Goal: Transaction & Acquisition: Subscribe to service/newsletter

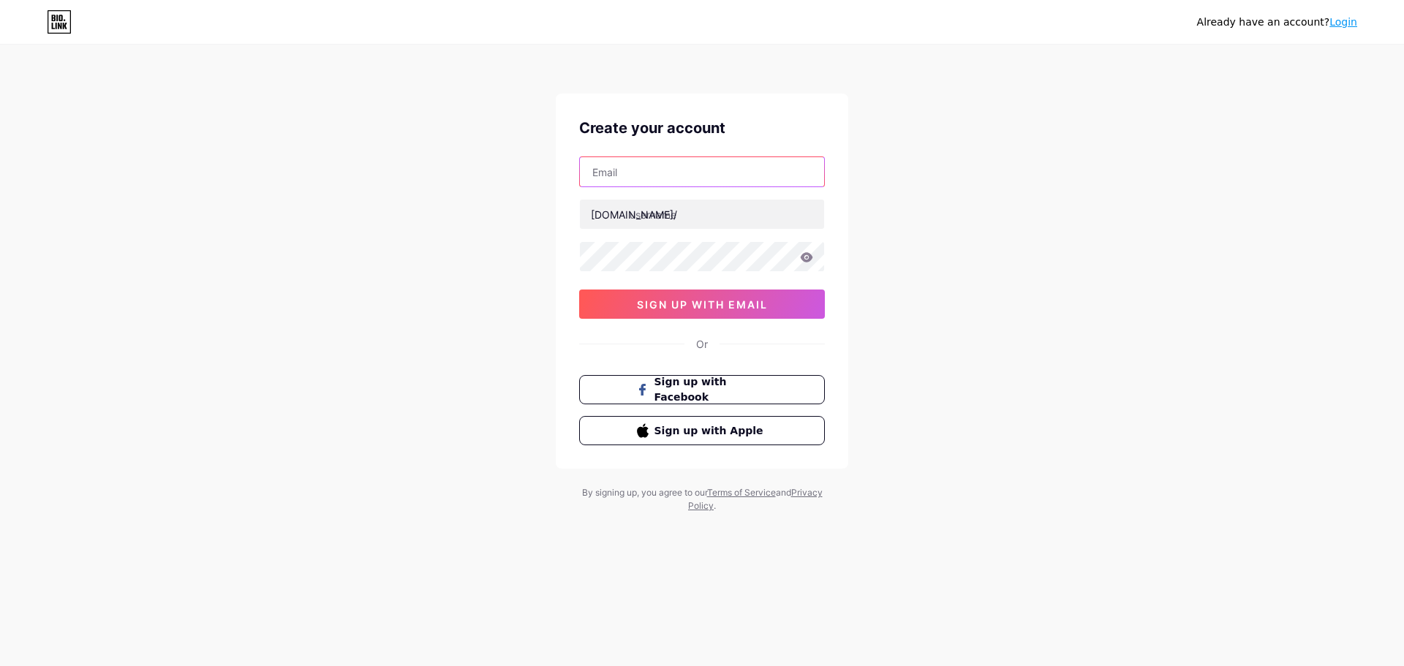
click at [682, 183] on input "text" at bounding box center [702, 171] width 244 height 29
type input "[EMAIL_ADDRESS][DOMAIN_NAME]"
click at [652, 215] on input "text" at bounding box center [702, 214] width 244 height 29
type input "budgetpoolandspatech"
click at [812, 257] on icon at bounding box center [807, 257] width 12 height 10
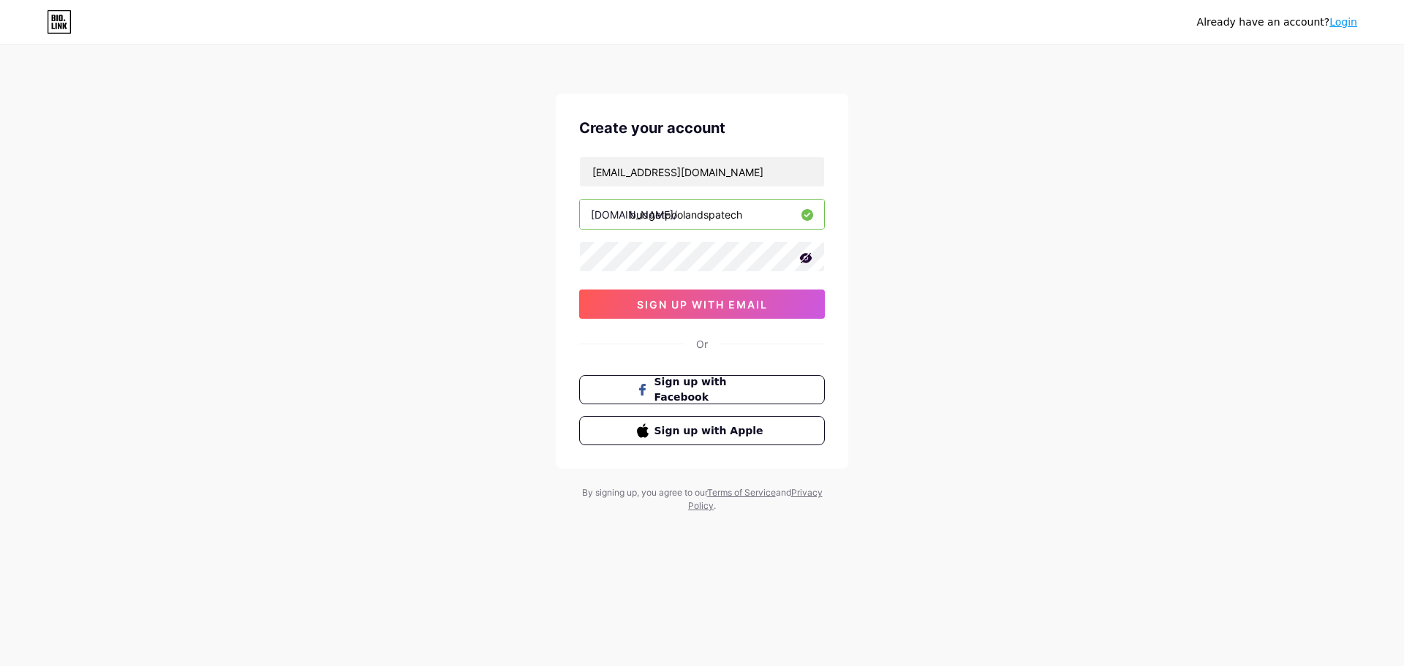
click at [812, 258] on icon at bounding box center [806, 258] width 12 height 10
click at [803, 256] on icon at bounding box center [806, 257] width 13 height 10
click at [801, 255] on icon at bounding box center [805, 258] width 15 height 15
click at [766, 306] on span "sign up with email" at bounding box center [702, 304] width 131 height 12
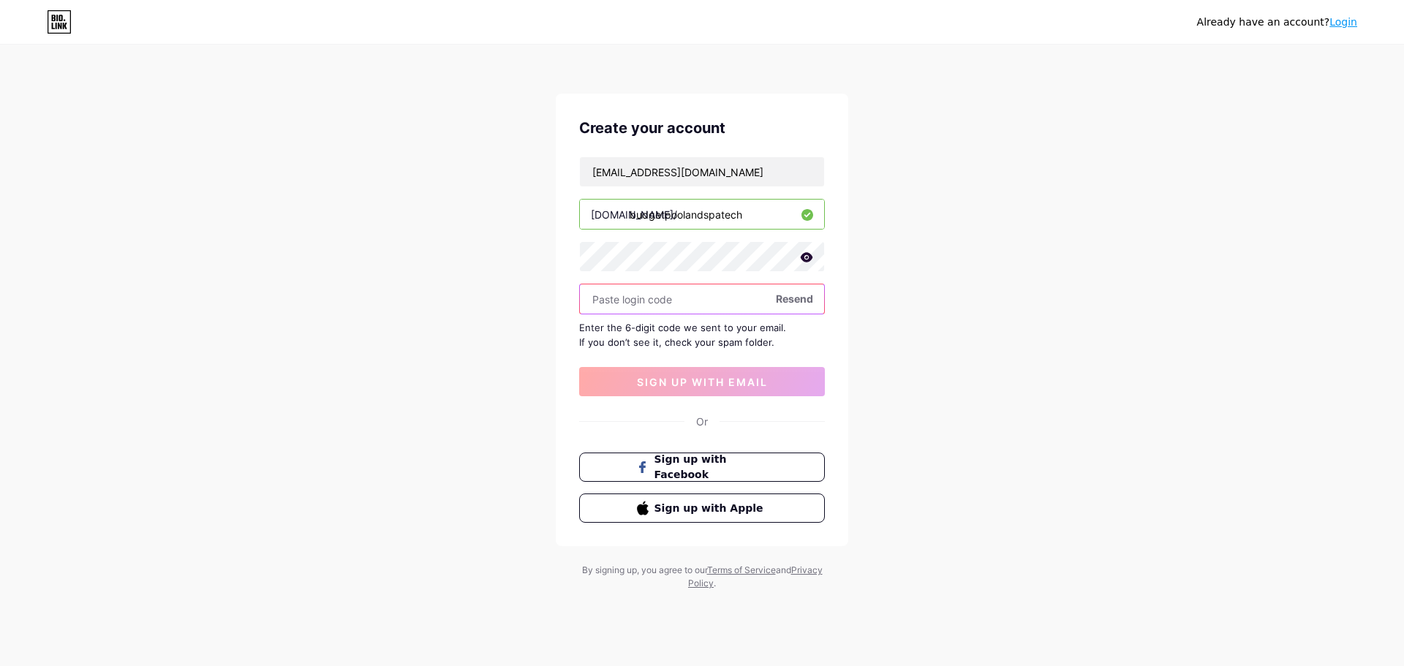
click at [677, 296] on input "text" at bounding box center [702, 298] width 244 height 29
paste input "072120"
type input "072120"
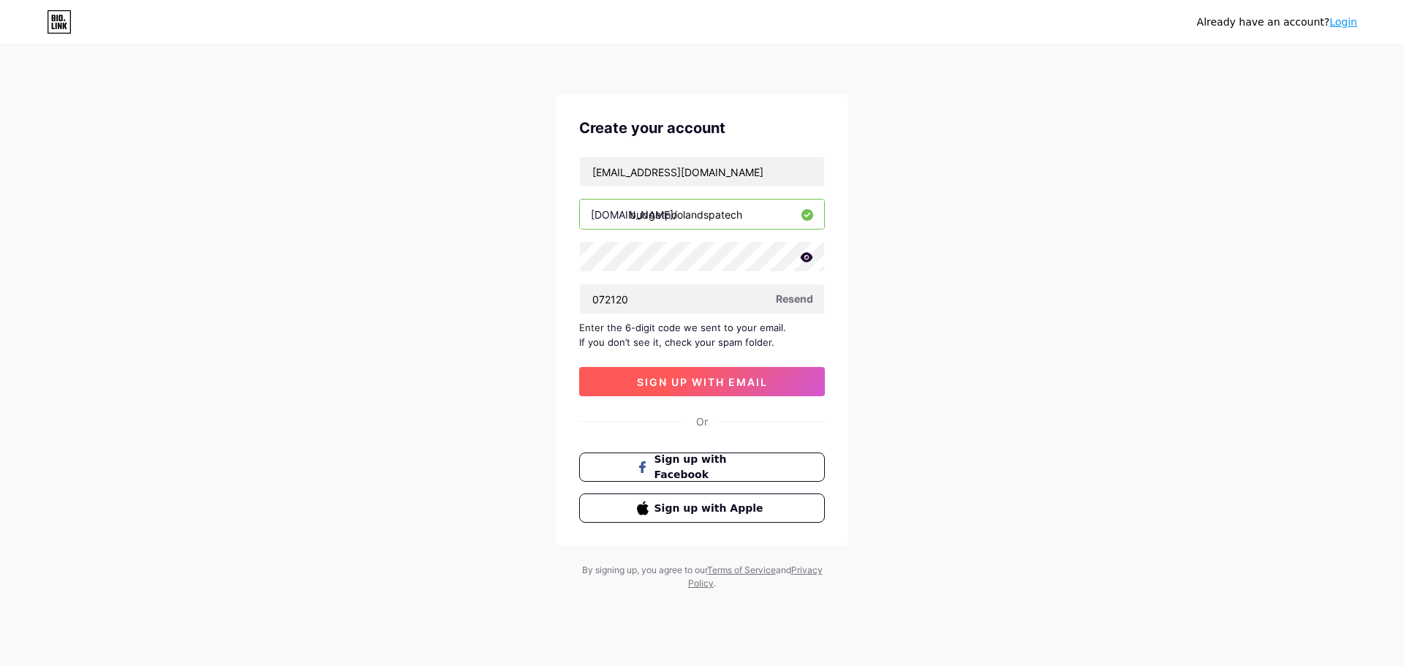
click at [688, 388] on button "sign up with email" at bounding box center [702, 381] width 246 height 29
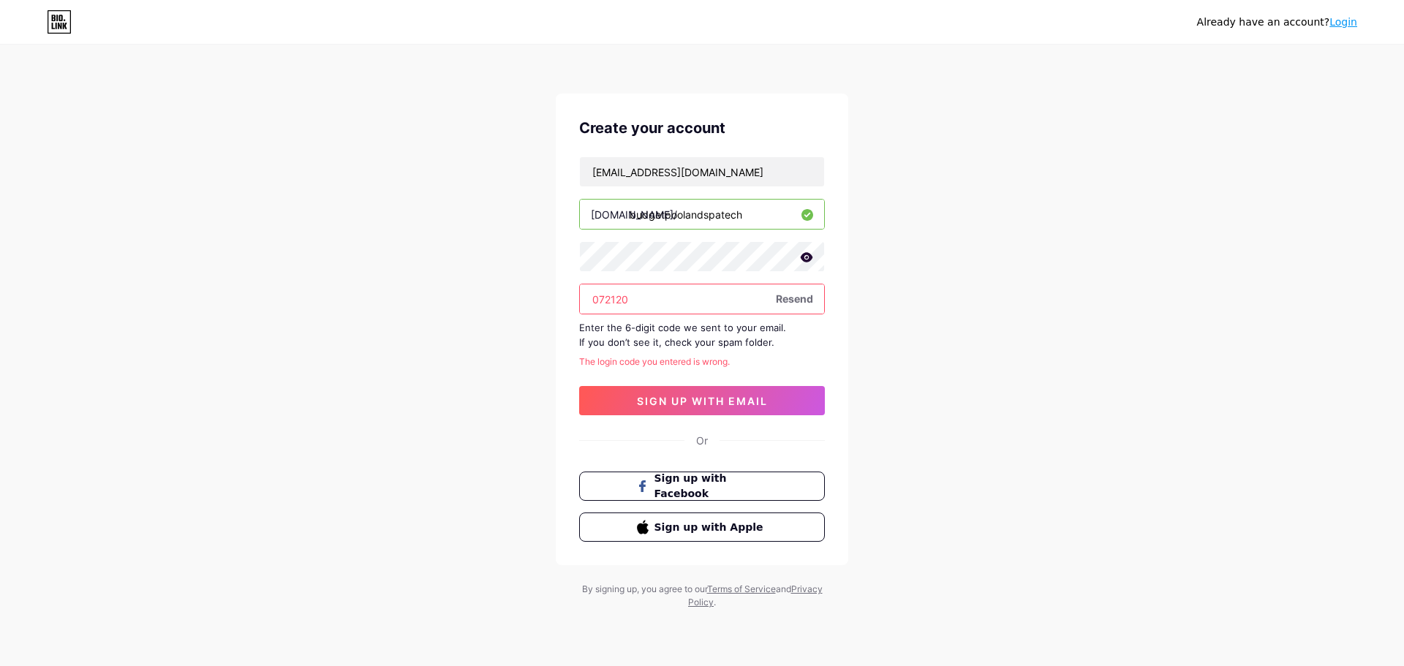
click at [638, 298] on input "072120" at bounding box center [702, 298] width 244 height 29
click at [597, 299] on input "072120" at bounding box center [702, 298] width 244 height 29
click at [721, 407] on span "sign up with email" at bounding box center [702, 401] width 131 height 12
click at [790, 301] on span "Resend" at bounding box center [794, 298] width 37 height 15
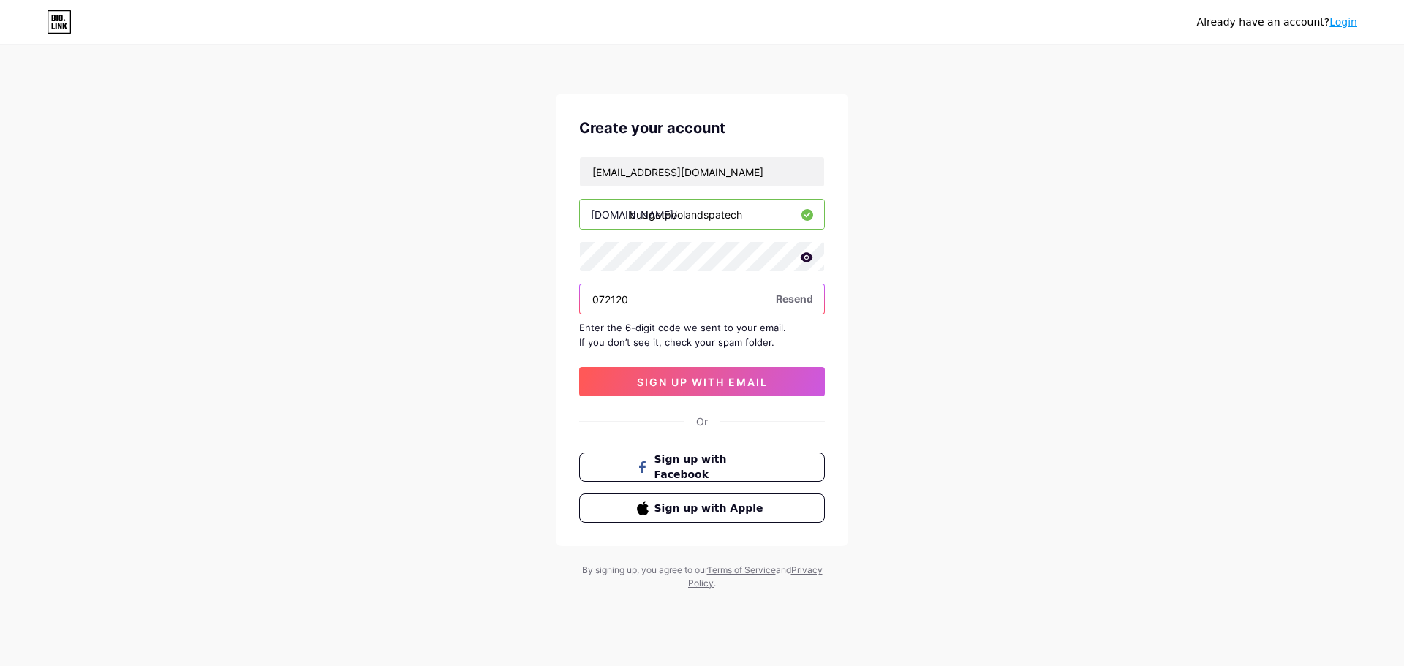
click at [643, 297] on input "072120" at bounding box center [702, 298] width 244 height 29
paste input "468161"
type input "468161"
click at [703, 390] on button "sign up with email" at bounding box center [702, 381] width 246 height 29
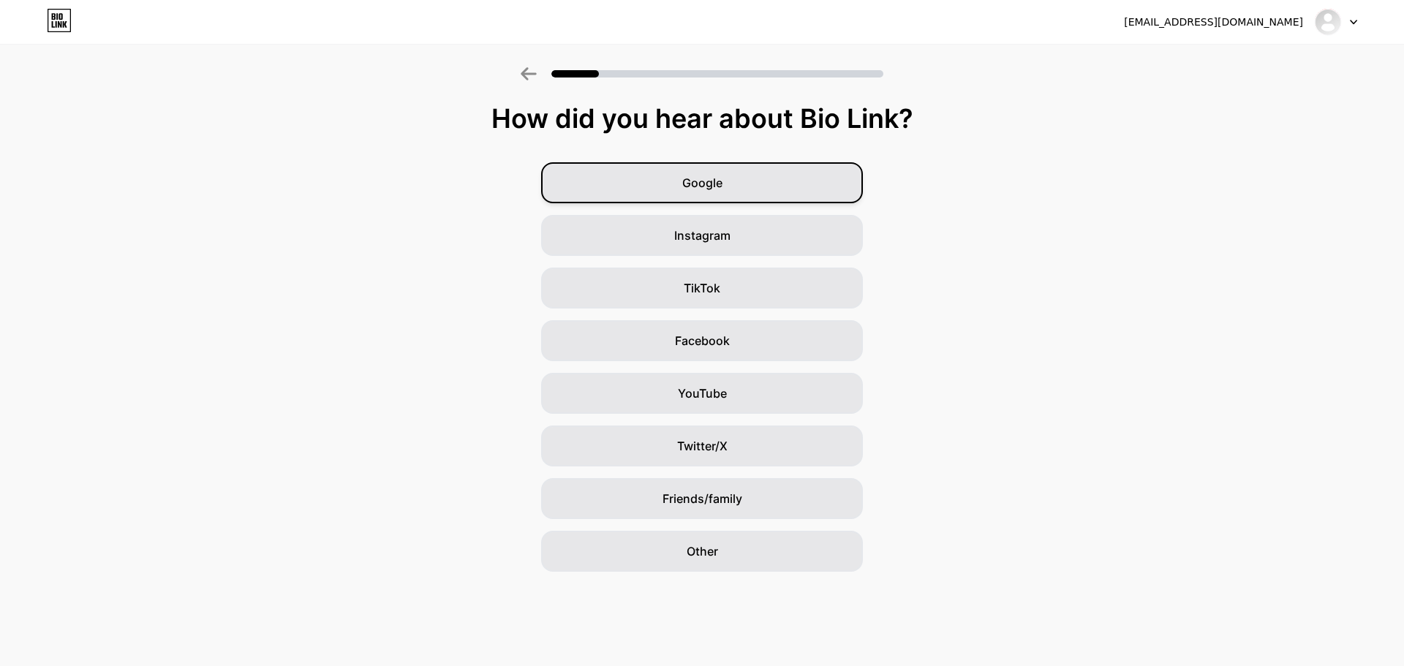
click at [739, 181] on div "Google" at bounding box center [702, 182] width 322 height 41
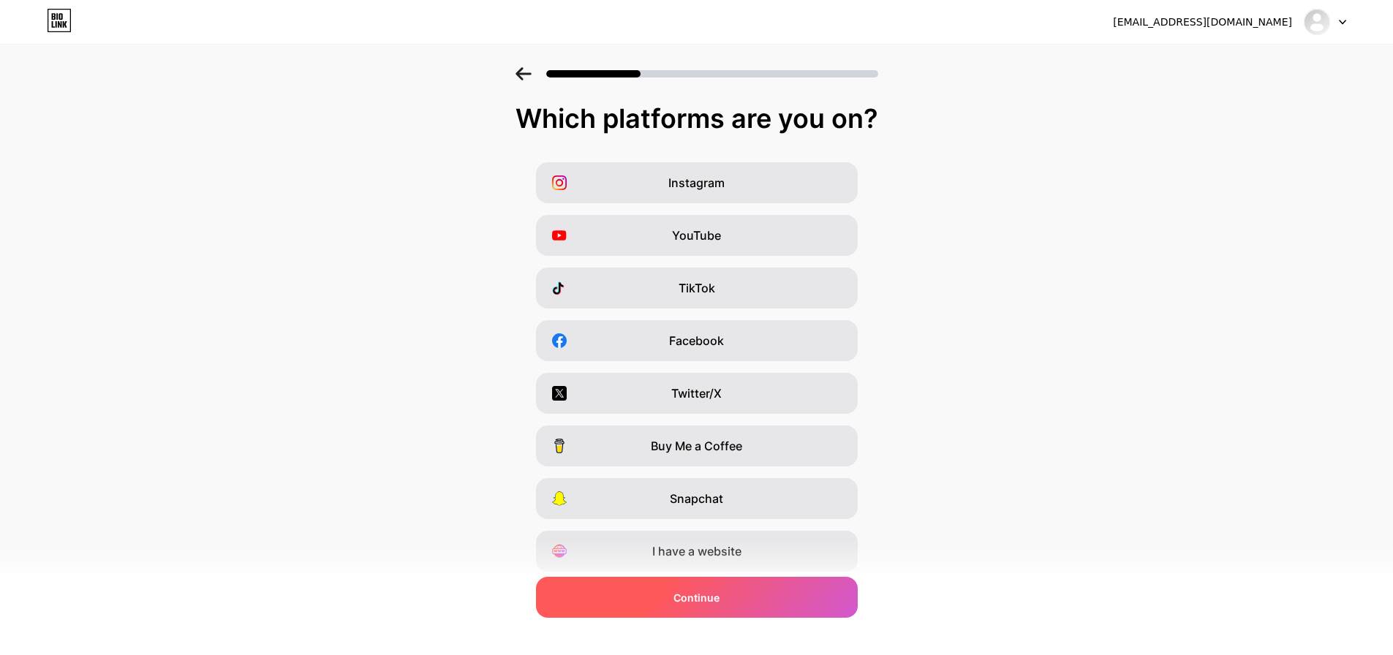
click at [731, 596] on div "Continue" at bounding box center [697, 597] width 322 height 41
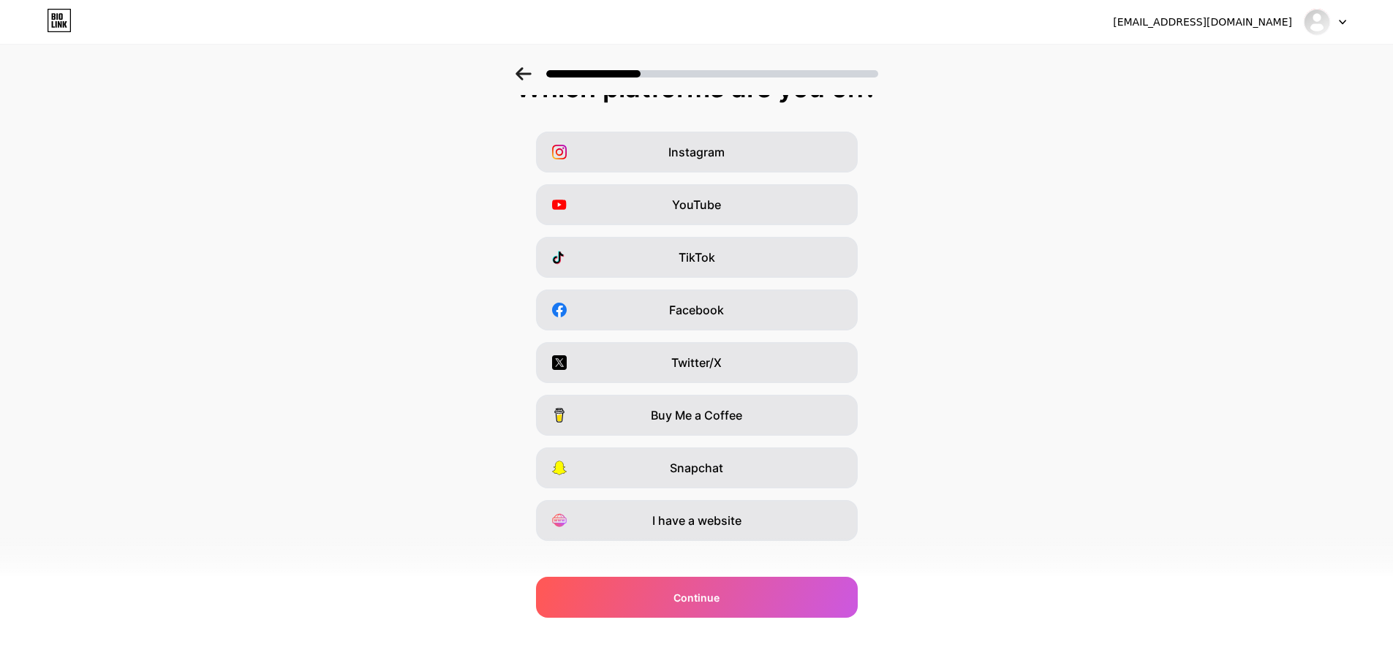
scroll to position [48, 0]
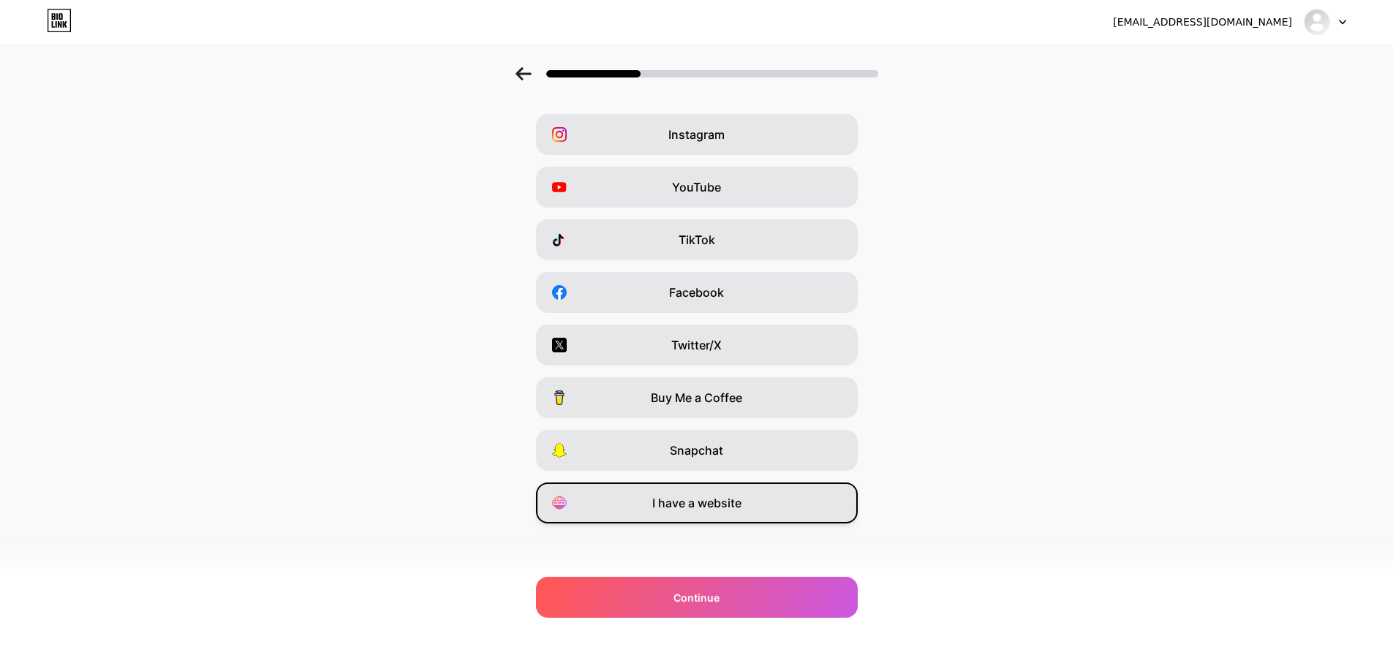
click at [700, 509] on span "I have a website" at bounding box center [696, 503] width 89 height 18
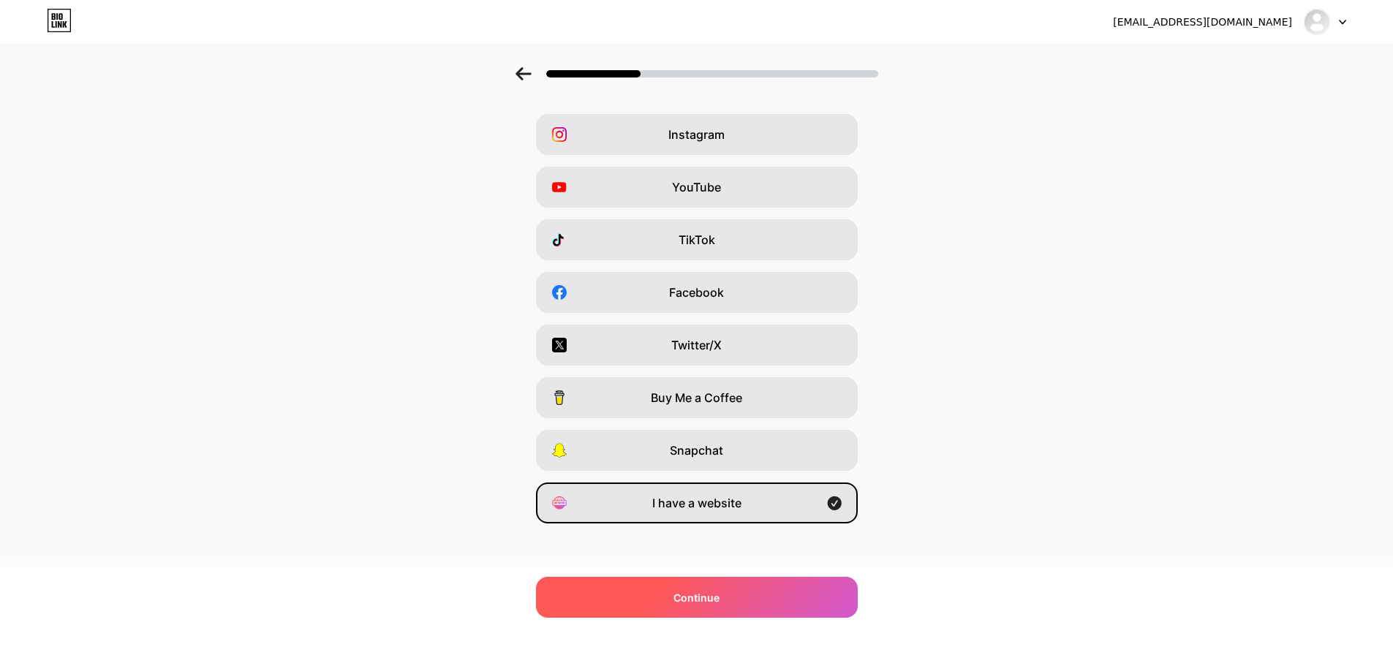
click at [716, 598] on span "Continue" at bounding box center [696, 597] width 46 height 15
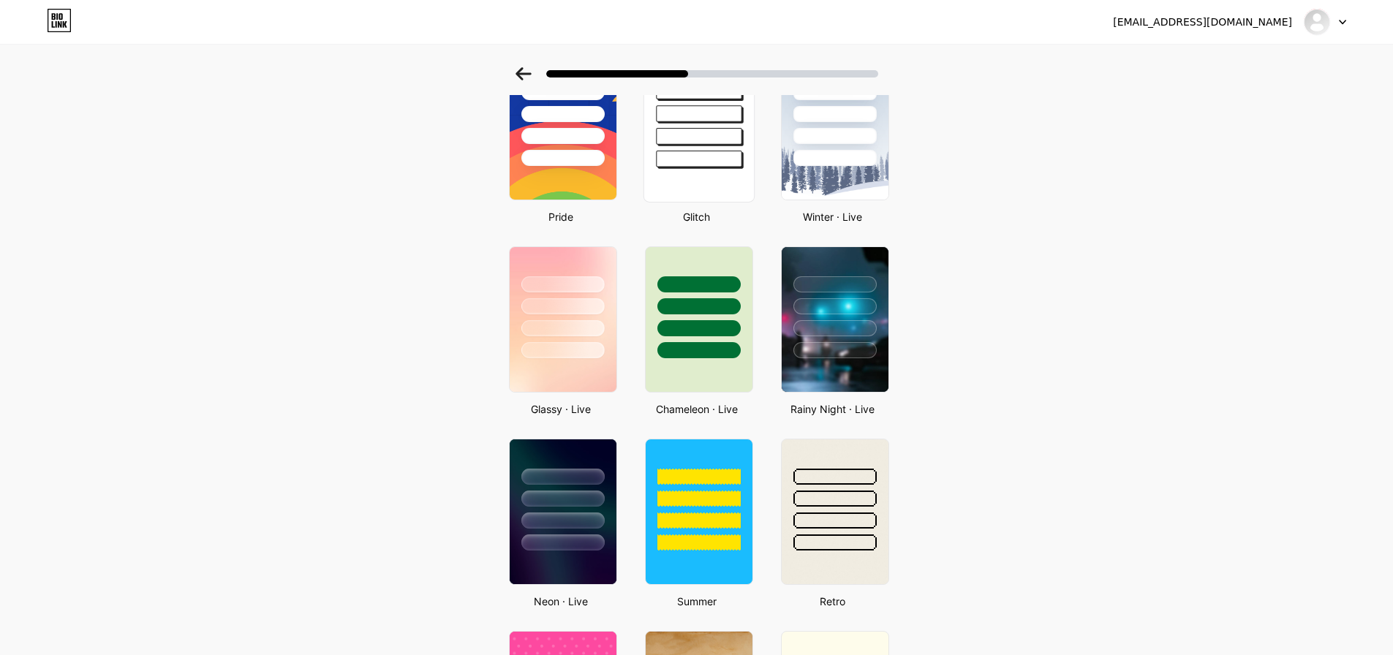
scroll to position [102, 0]
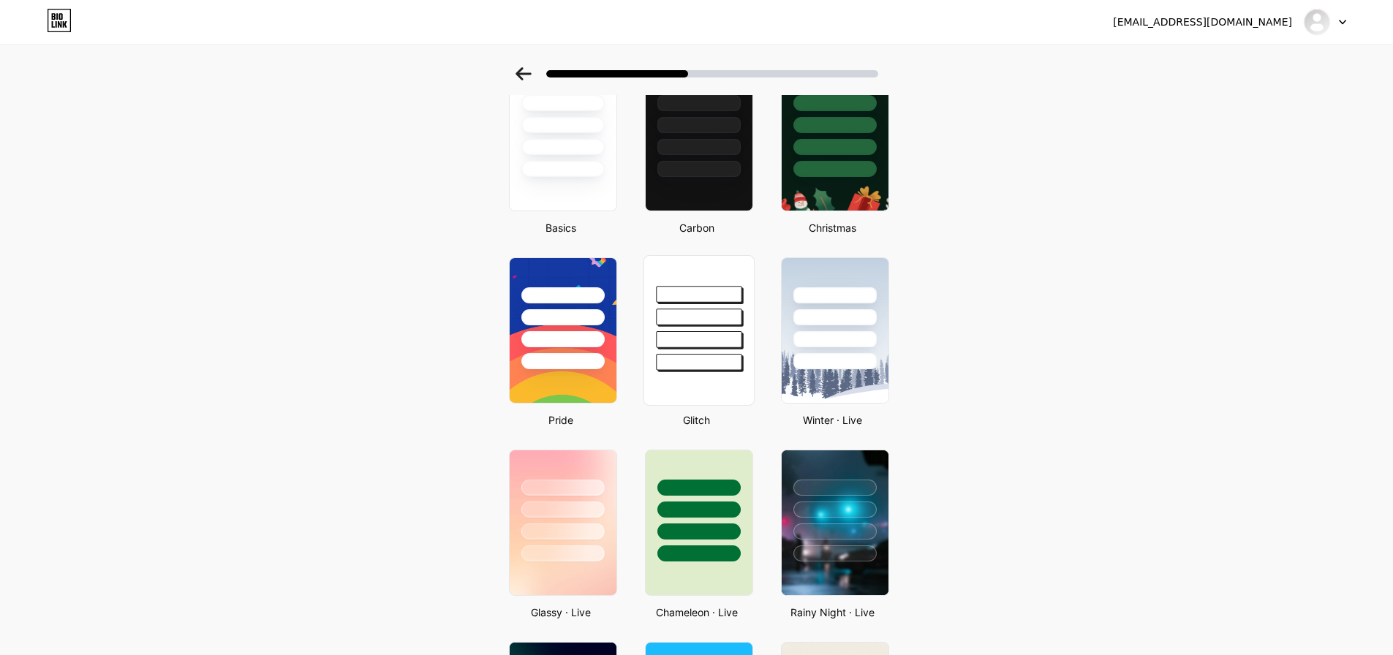
click at [709, 362] on div at bounding box center [699, 362] width 86 height 17
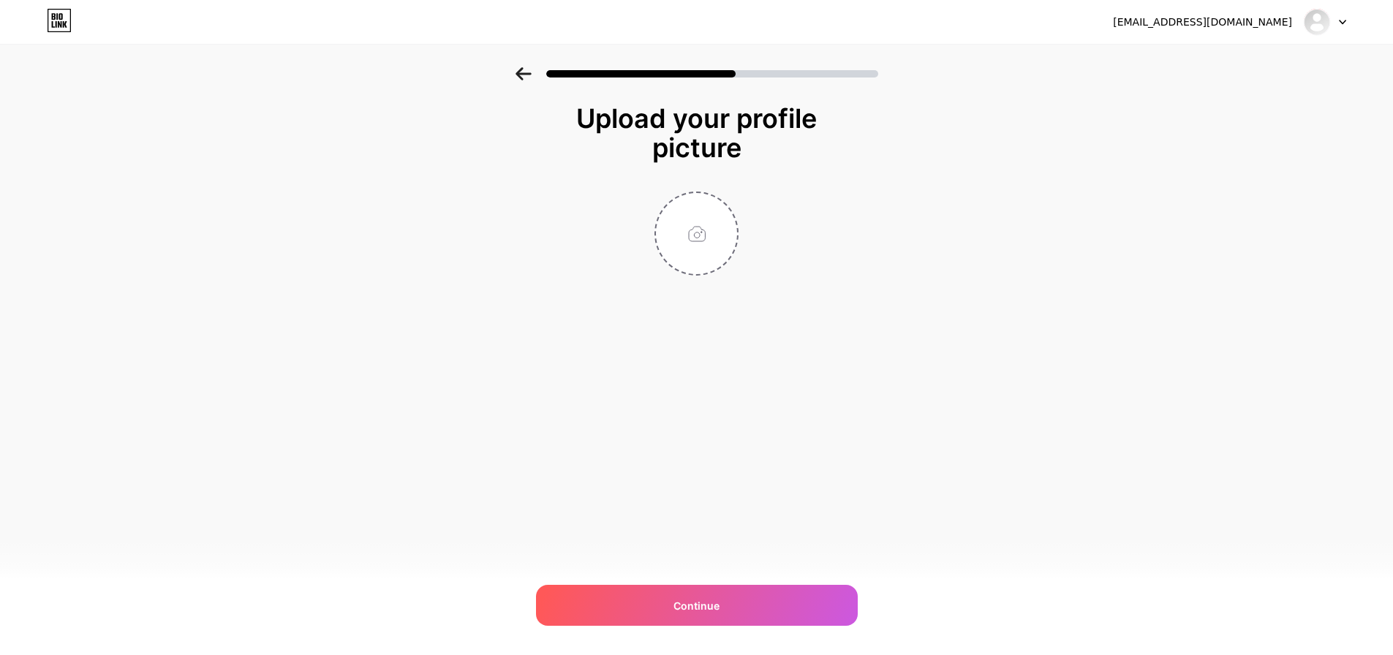
scroll to position [0, 0]
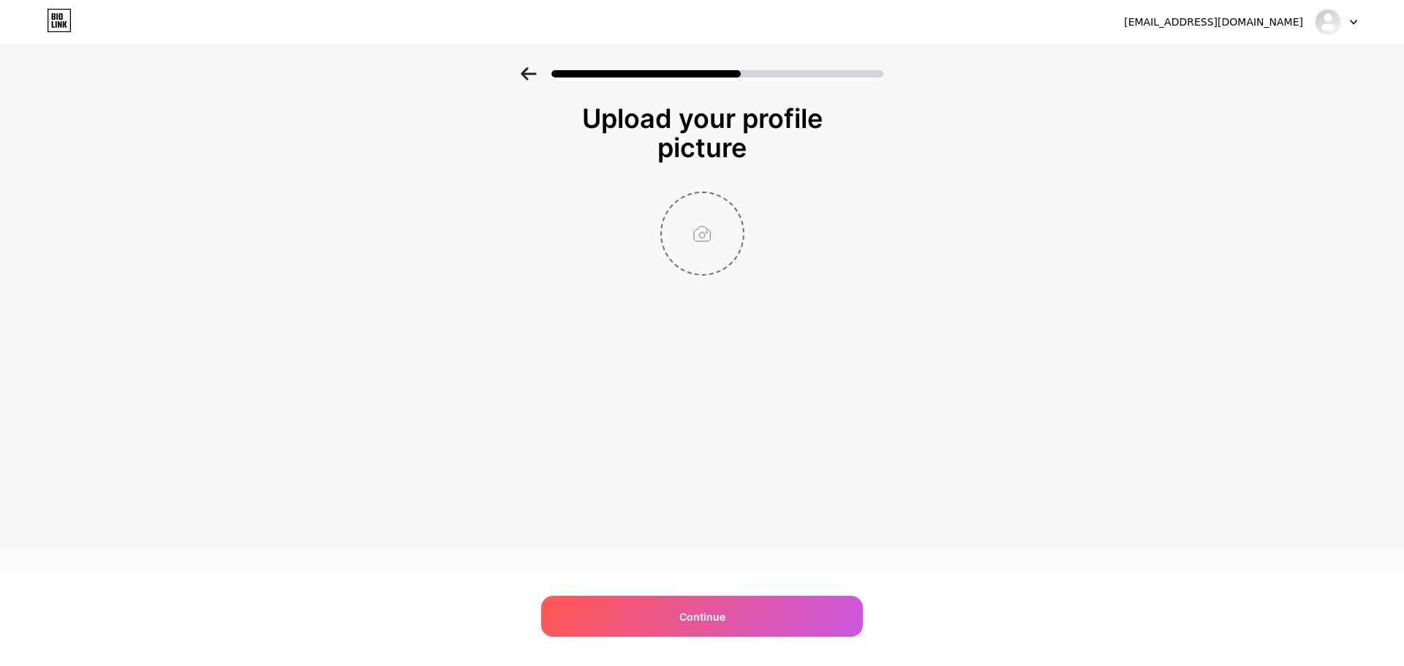
click at [713, 245] on input "file" at bounding box center [702, 233] width 81 height 81
type input "C:\fakepath\Untitled design (6).jpg"
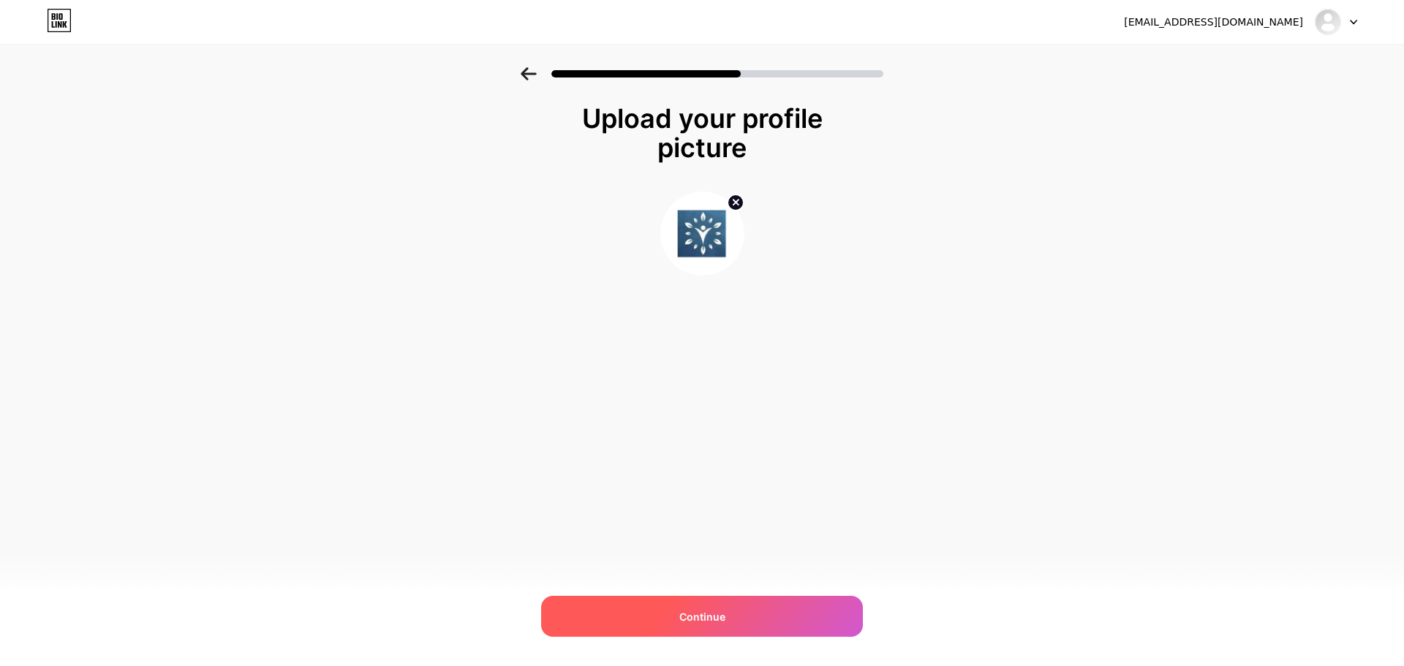
click at [685, 610] on span "Continue" at bounding box center [702, 616] width 46 height 15
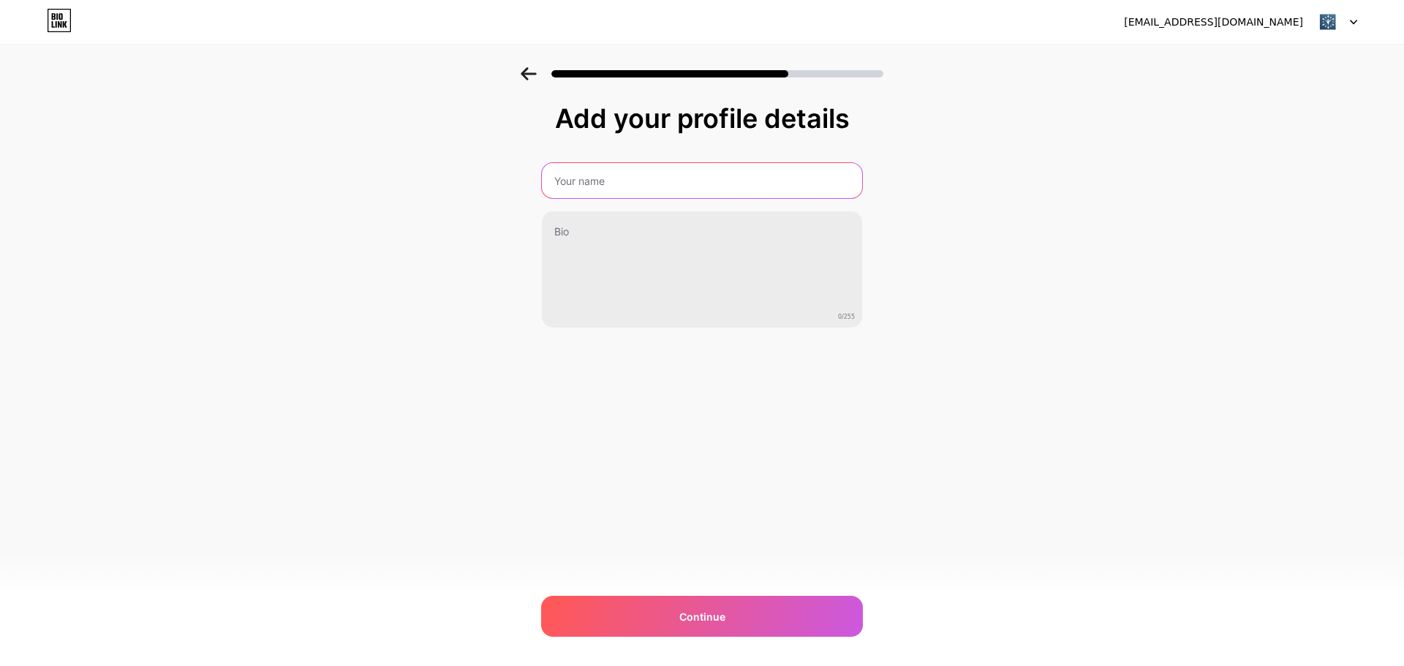
click at [623, 182] on input "text" at bounding box center [702, 180] width 320 height 35
type input "Budget Pool and Spa Tech"
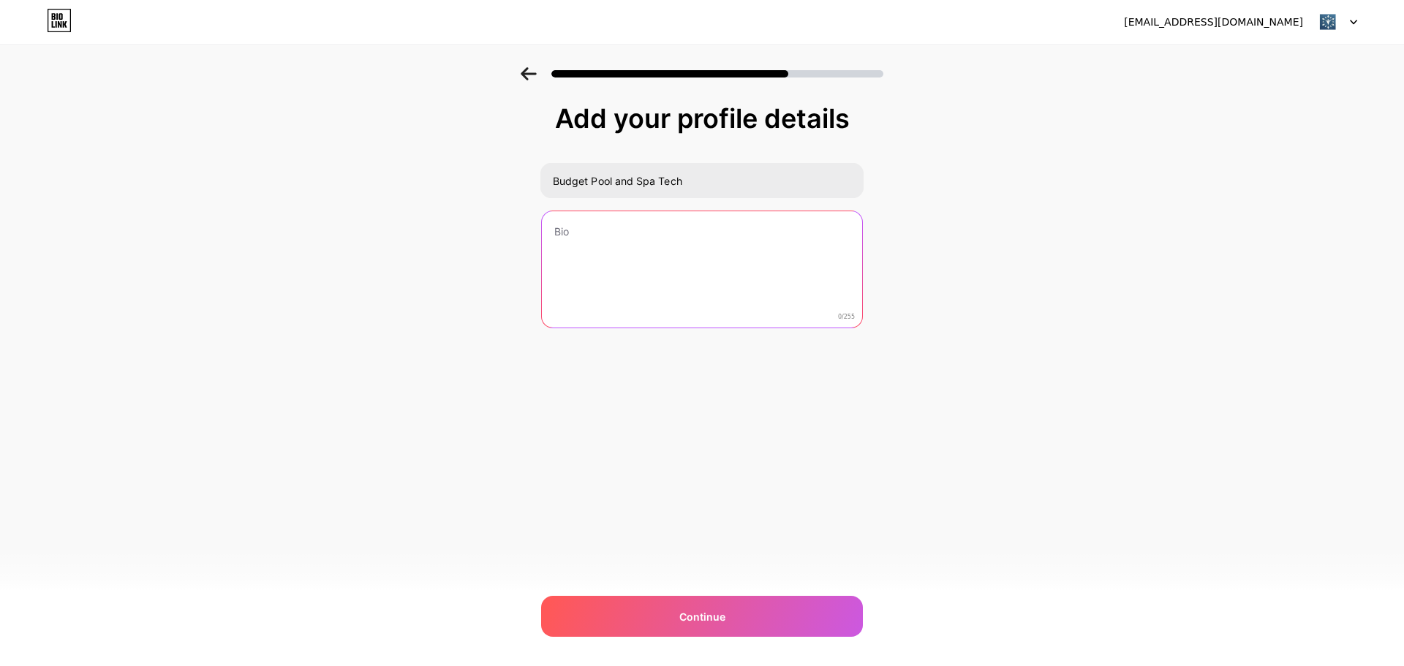
click at [648, 240] on textarea at bounding box center [702, 270] width 320 height 118
paste textarea "Budget Pool & Spa Tech is a Boise based company with over 30 years of experienc…"
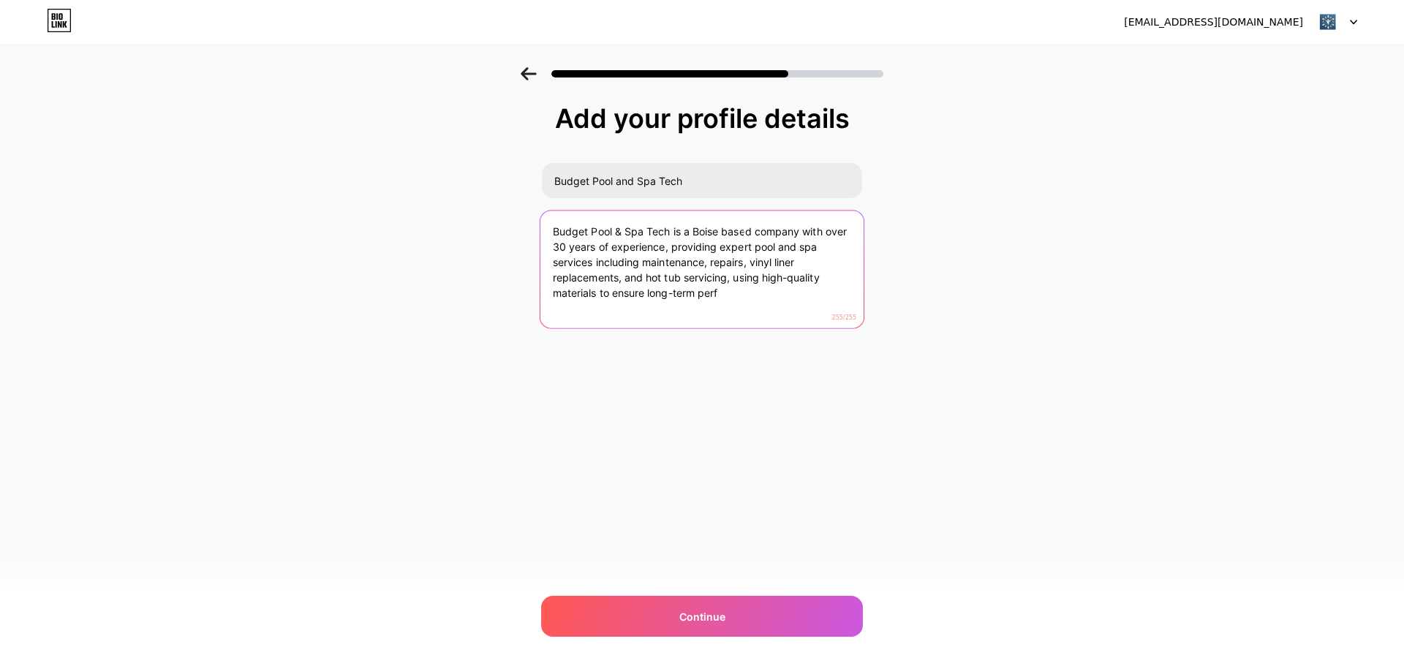
drag, startPoint x: 752, startPoint y: 299, endPoint x: 597, endPoint y: 235, distance: 166.9
click at [597, 235] on textarea "Budget Pool & Spa Tech is a Boise based company with over 30 years of experienc…" at bounding box center [701, 270] width 323 height 119
type textarea "Pool Budget & Spa Tech is a Boise based company with over 30 years of experienc…"
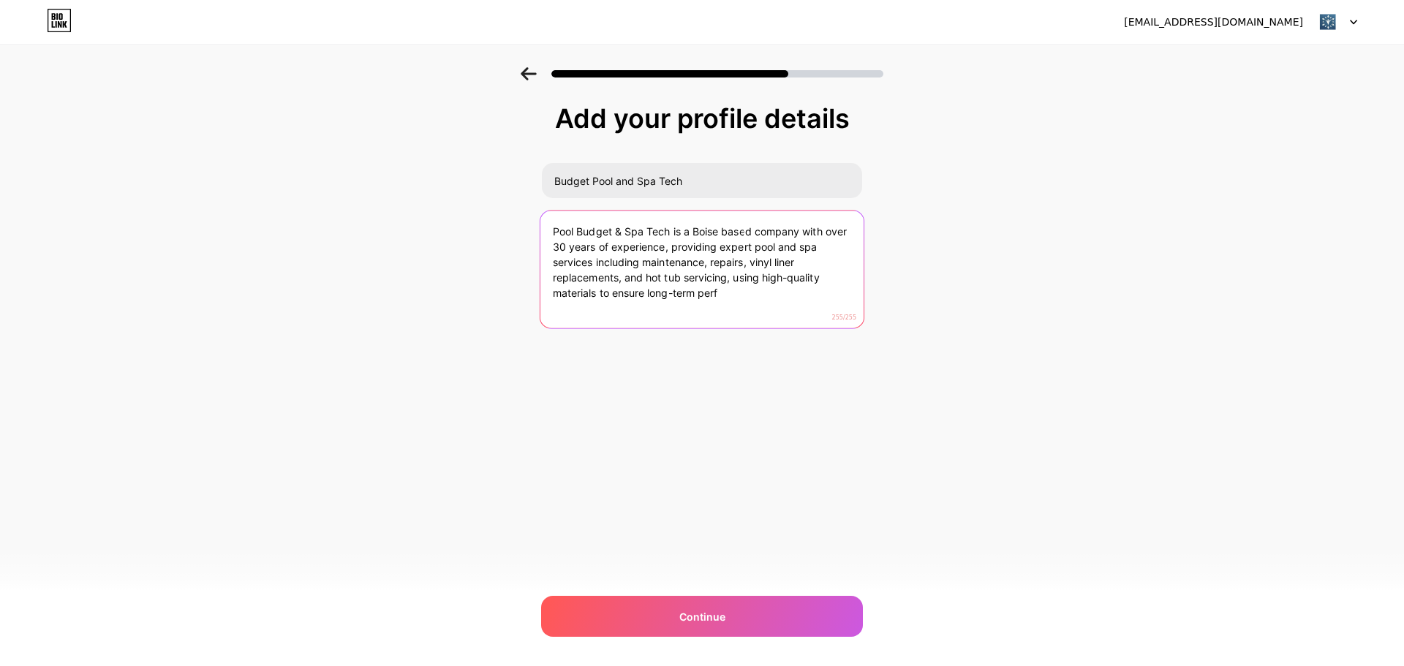
click at [566, 249] on textarea "Pool Budget & Spa Tech is a Boise based company with over 30 years of experienc…" at bounding box center [701, 270] width 323 height 119
click at [566, 250] on textarea "Pool Budget & Spa Tech is a Boise based company with over 30 years of experienc…" at bounding box center [701, 270] width 323 height 119
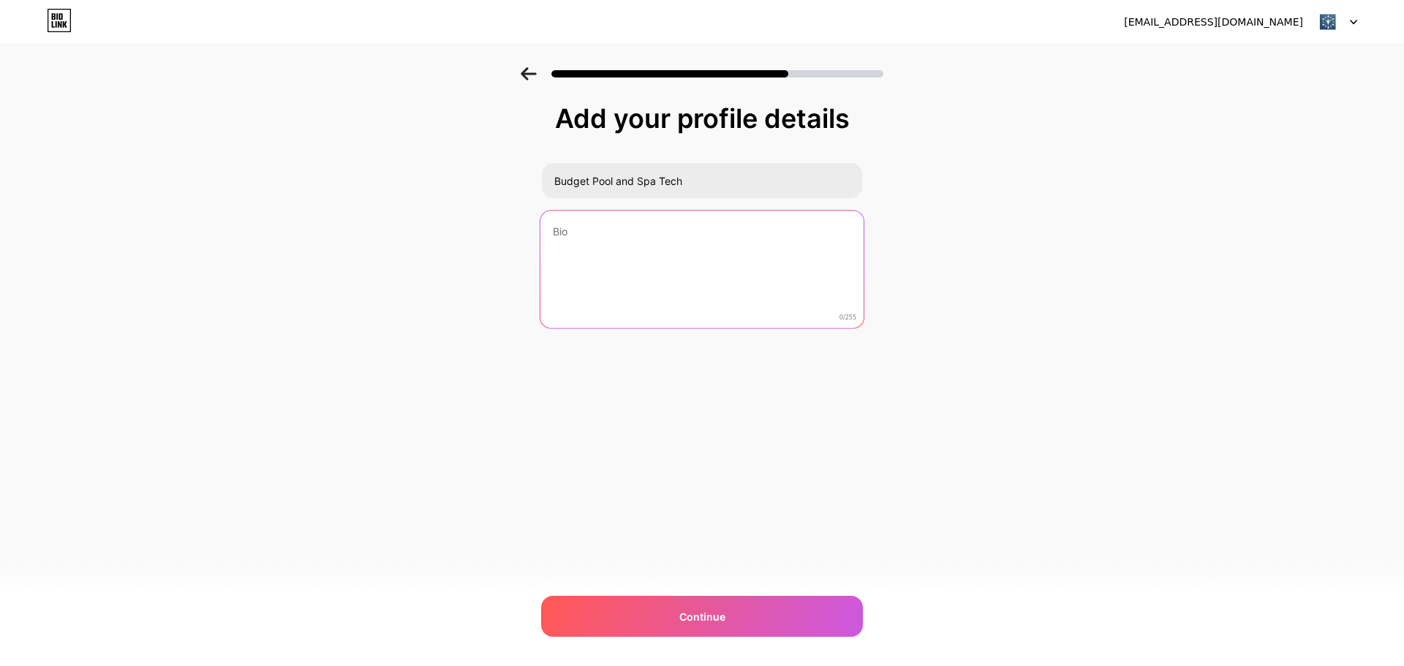
click at [660, 238] on textarea at bounding box center [701, 270] width 323 height 119
paste textarea "we’ve built a reputation for honest service, quality craftsmanship, and long-te…"
click at [562, 229] on textarea "we’ve built a reputation for honest service, quality craftsmanship, and long-te…" at bounding box center [701, 270] width 323 height 119
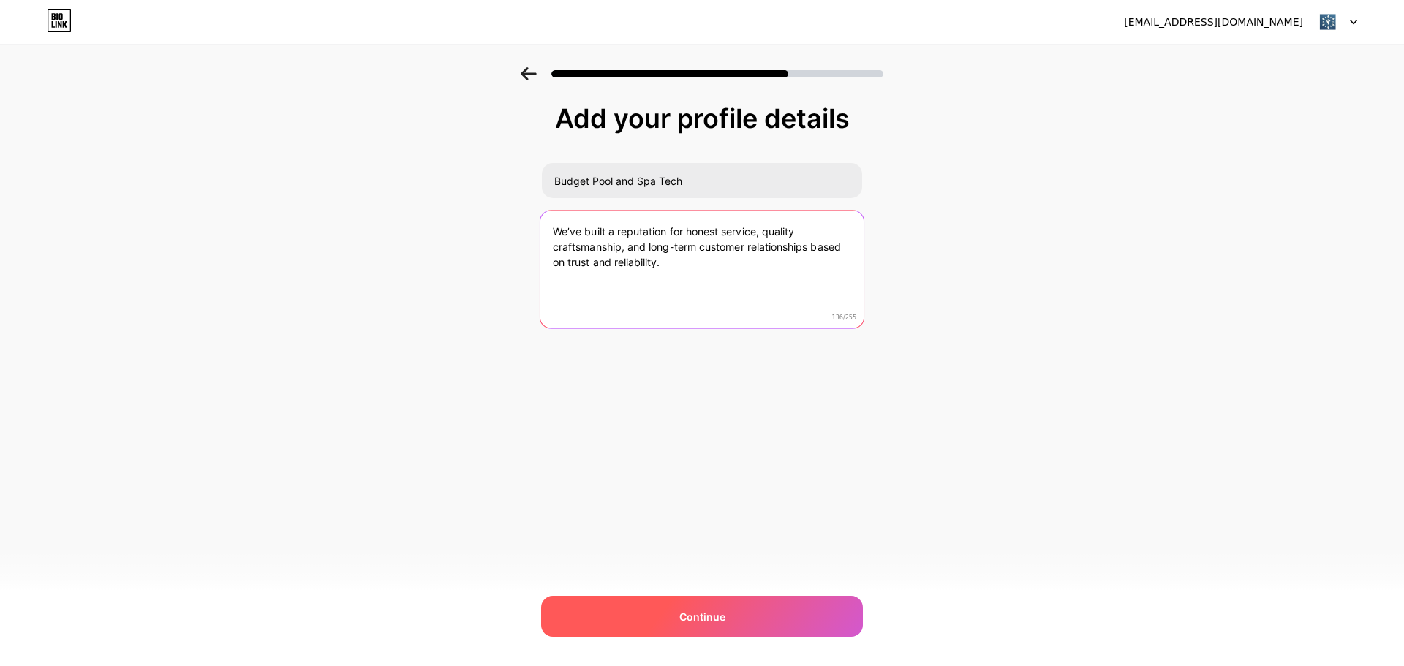
type textarea "We’ve built a reputation for honest service, quality craftsmanship, and long-te…"
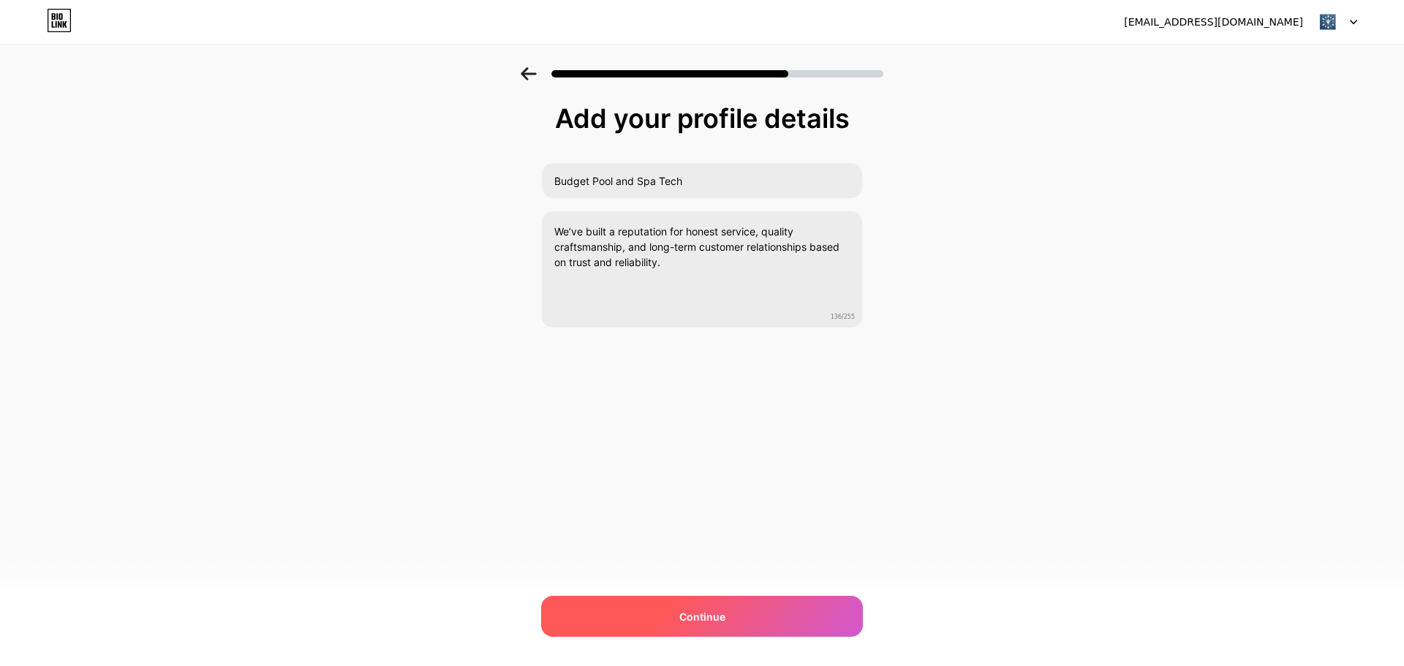
click at [597, 611] on div "Continue" at bounding box center [702, 616] width 322 height 41
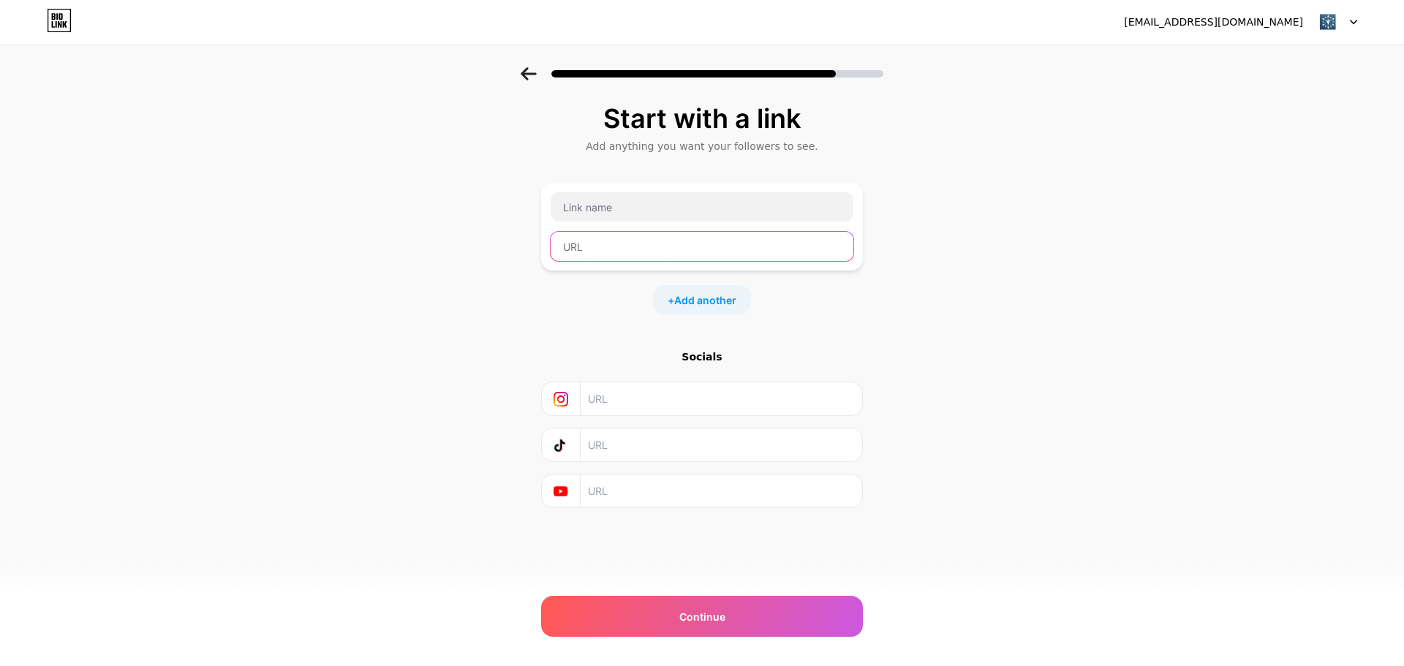
click at [725, 241] on input "text" at bounding box center [702, 246] width 303 height 29
paste input "https://www.budgetpoolspatech.com/"
type input "https://www.budgetpoolspatech.com/"
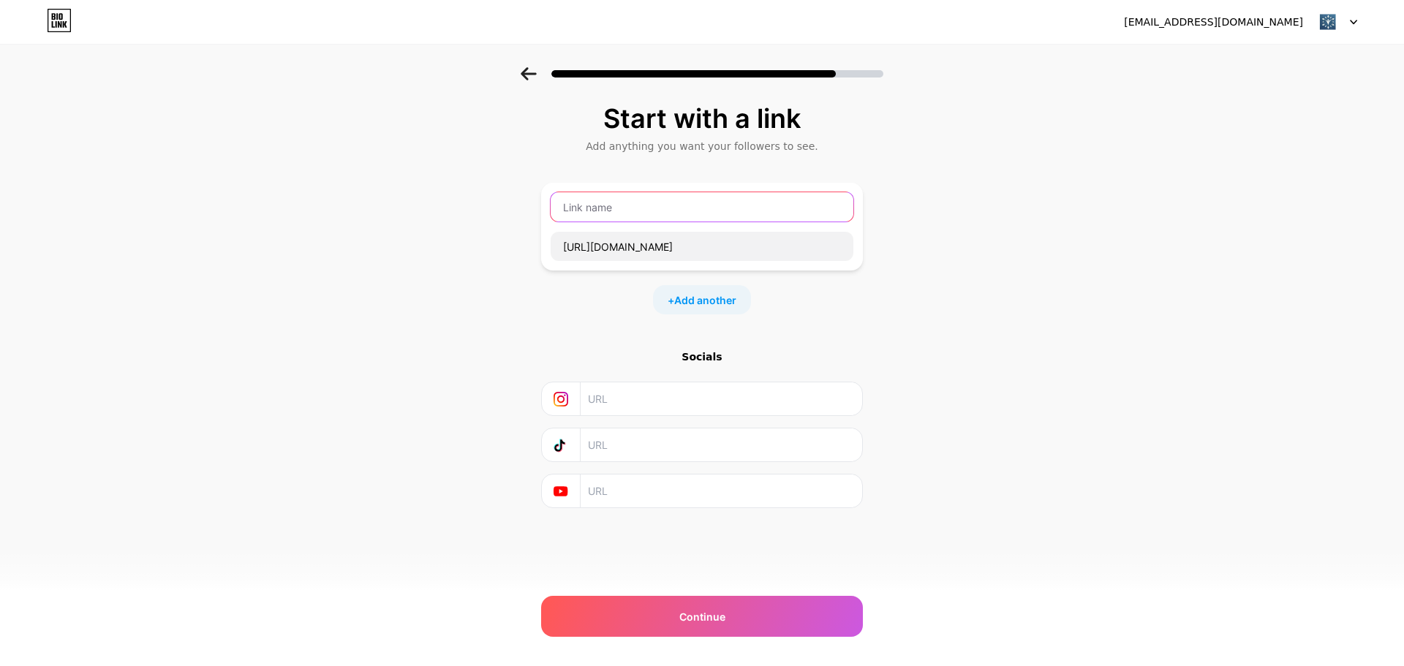
click at [700, 211] on input "text" at bounding box center [702, 206] width 303 height 29
paste input "Budget Pool and Spa Tech"
type input "Budget Pool and Spa Tech"
click at [716, 296] on span "Add another" at bounding box center [705, 299] width 62 height 15
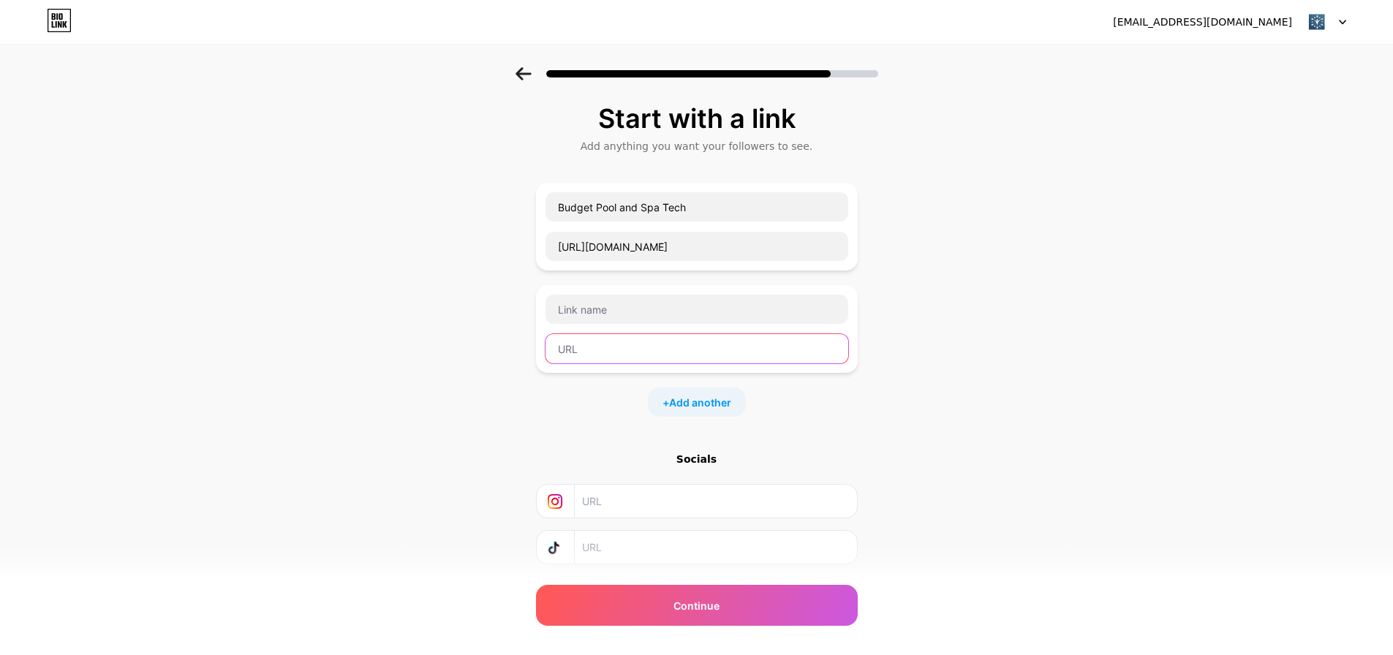
click at [646, 356] on input "text" at bounding box center [696, 348] width 303 height 29
paste input "https://www.minds.com/budgetpoolandspatech/"
type input "https://www.minds.com/budgetpoolandspatech/"
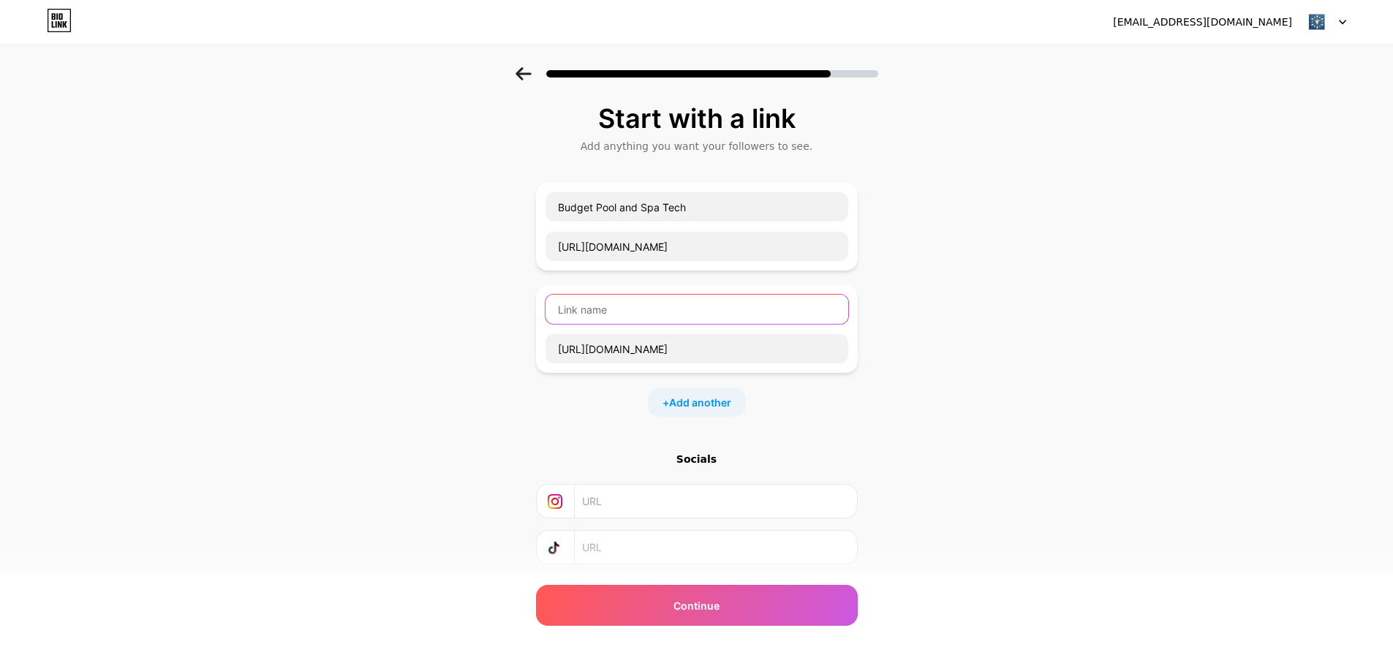
click at [646, 309] on input "text" at bounding box center [696, 309] width 303 height 29
click at [562, 309] on input "Minds" at bounding box center [696, 309] width 303 height 29
type input "Follow us on Minds"
click at [707, 404] on span "Add another" at bounding box center [700, 402] width 62 height 15
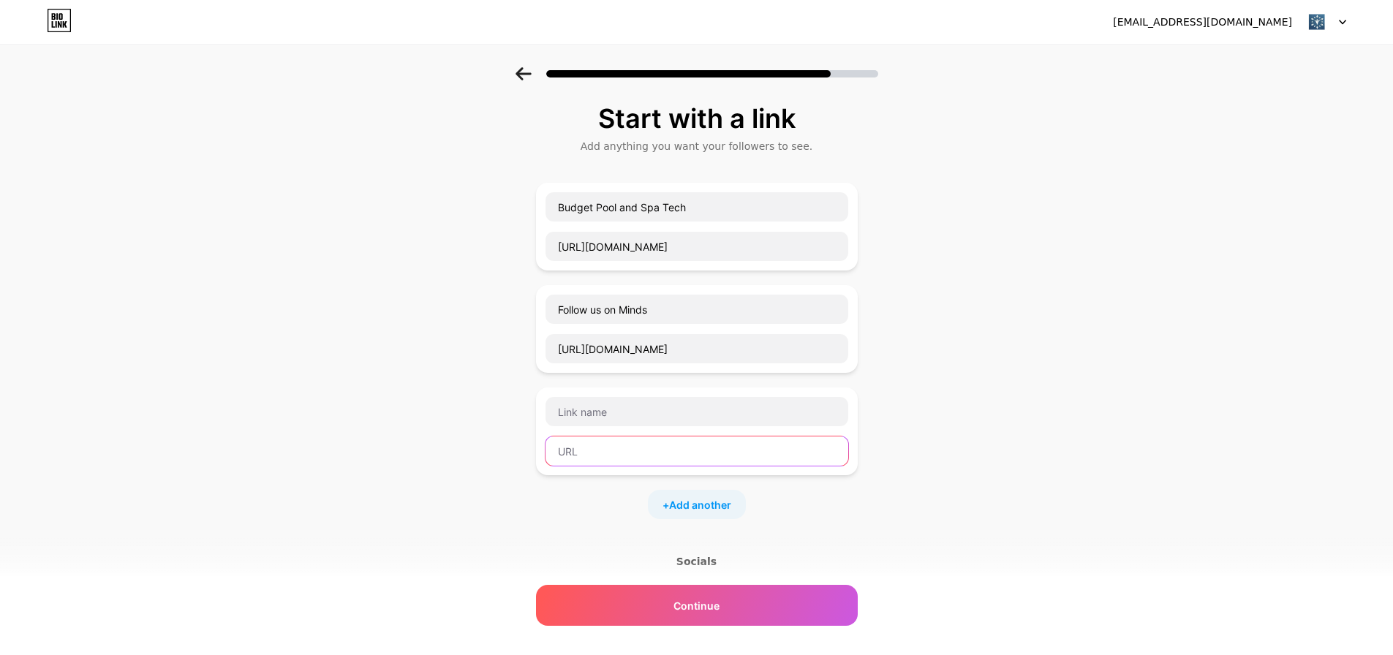
click at [630, 439] on input "text" at bounding box center [696, 450] width 303 height 29
paste input "https://soundcloud.com/budgetpoolandspatech"
type input "https://soundcloud.com/budgetpoolandspatech"
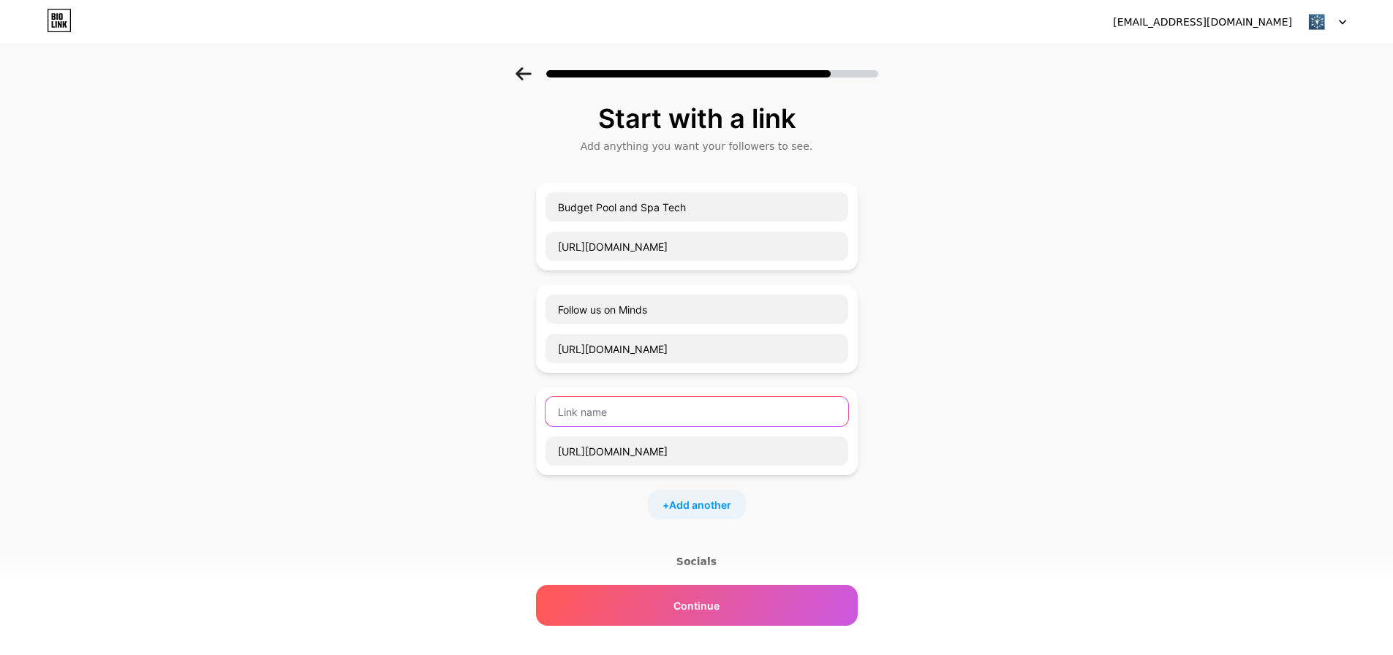
click at [643, 411] on input "text" at bounding box center [696, 411] width 303 height 29
type input "Soundcloud"
click at [692, 491] on div "+ Add another" at bounding box center [697, 504] width 98 height 29
click at [657, 527] on input "text" at bounding box center [696, 513] width 303 height 29
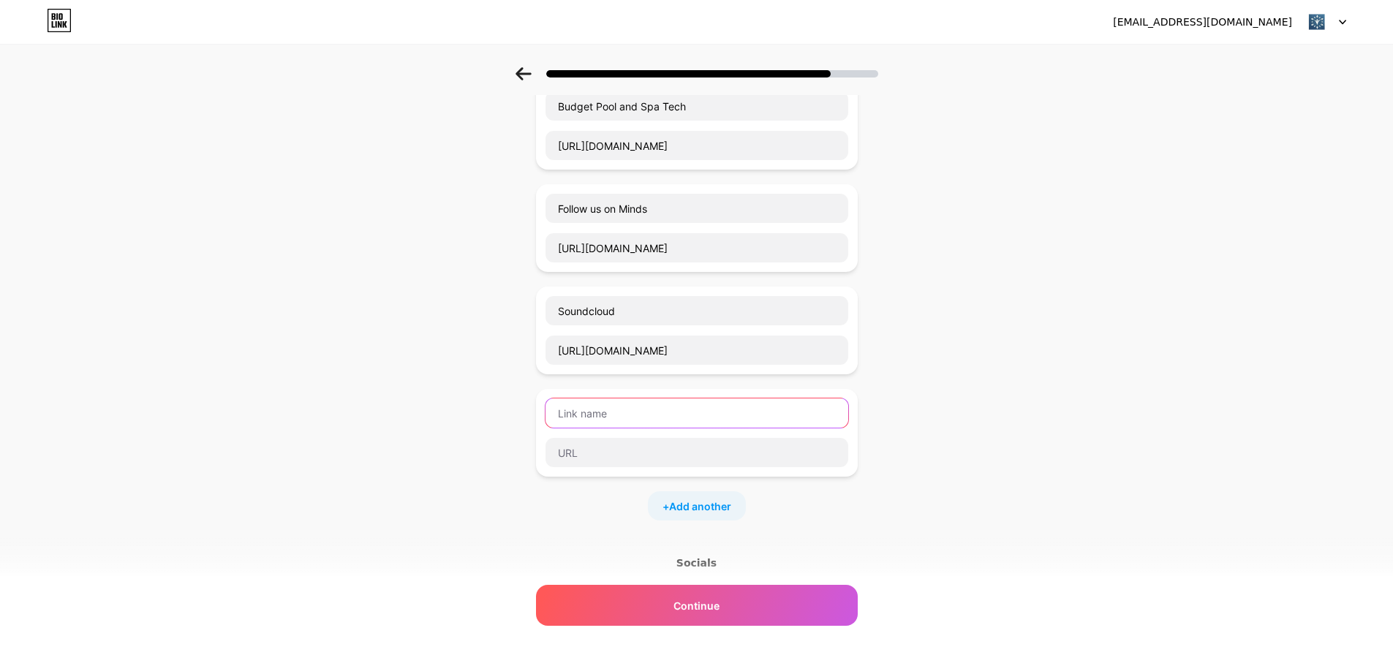
scroll to position [102, 0]
click at [682, 452] on input "text" at bounding box center [696, 451] width 303 height 29
paste input "https://www.mixcloud.com/budgetpoolandspatech/"
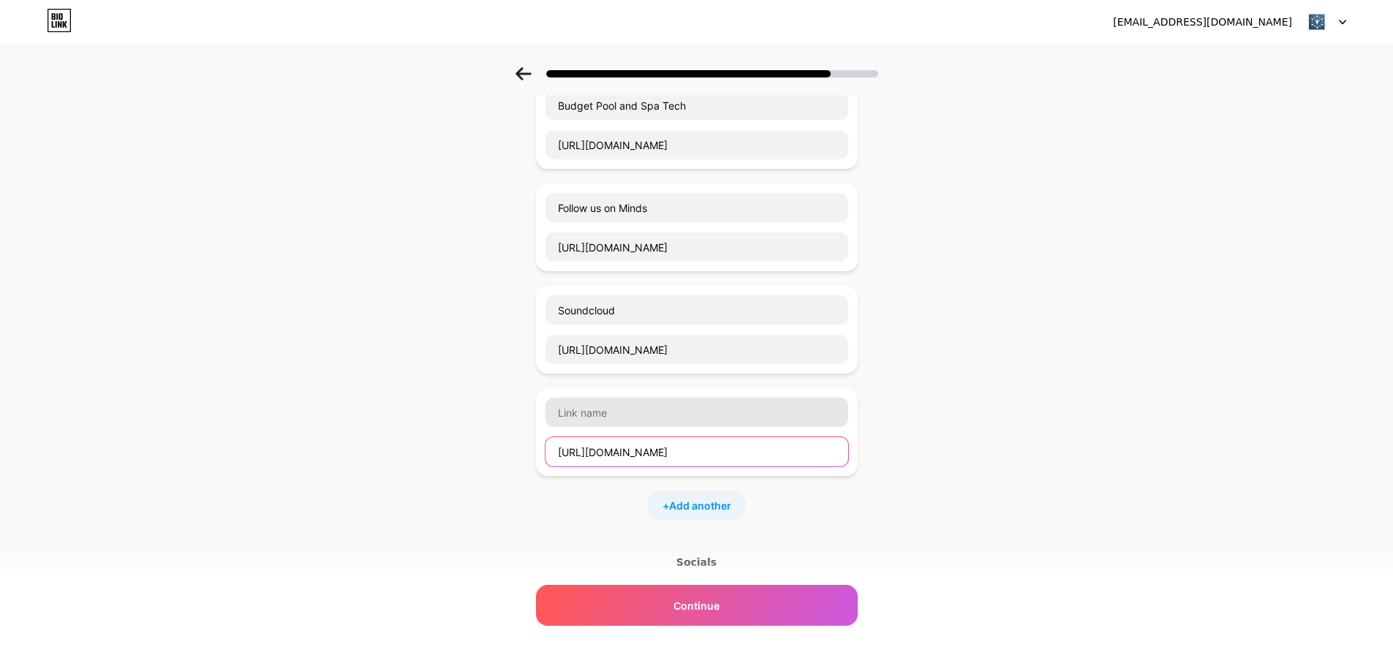
type input "https://www.mixcloud.com/budgetpoolandspatech/"
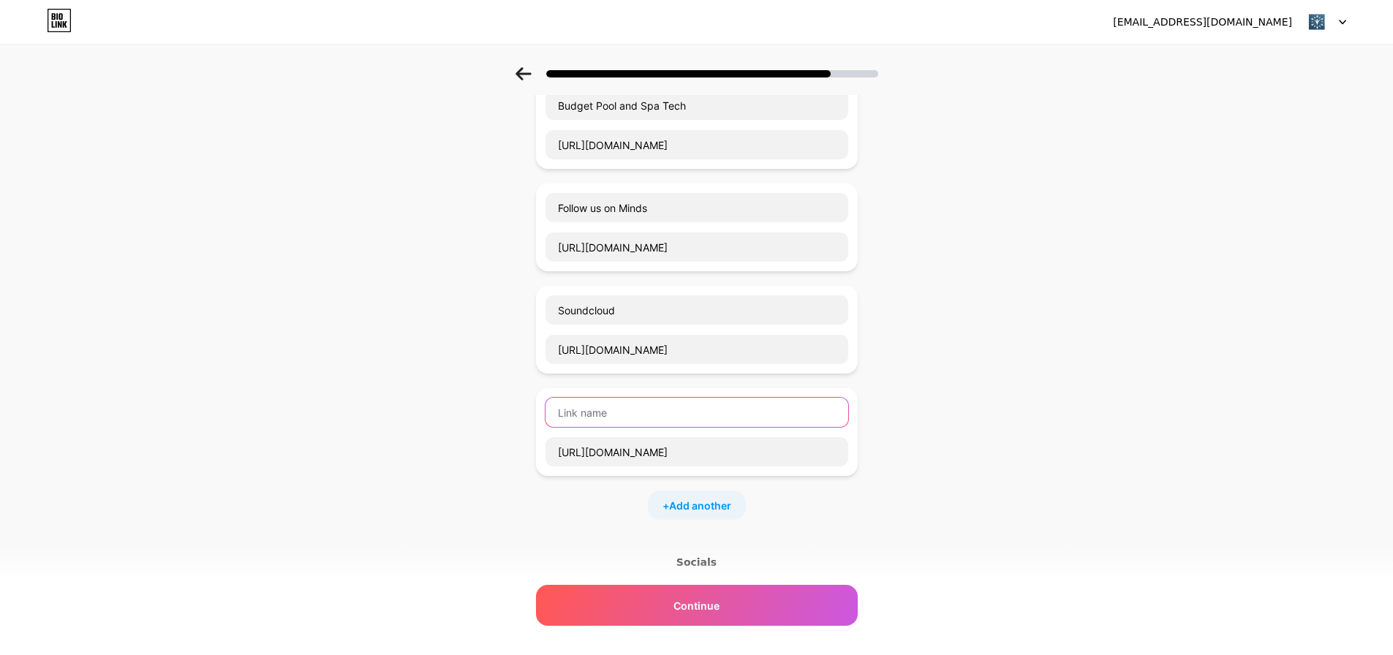
click at [691, 415] on input "text" at bounding box center [696, 412] width 303 height 29
type input "Mixcloud"
click at [705, 516] on div "+ Add another" at bounding box center [697, 505] width 98 height 29
click at [677, 553] on input "text" at bounding box center [696, 554] width 303 height 29
paste input "https://budgetpoolandsp.livejournal.com/profile/"
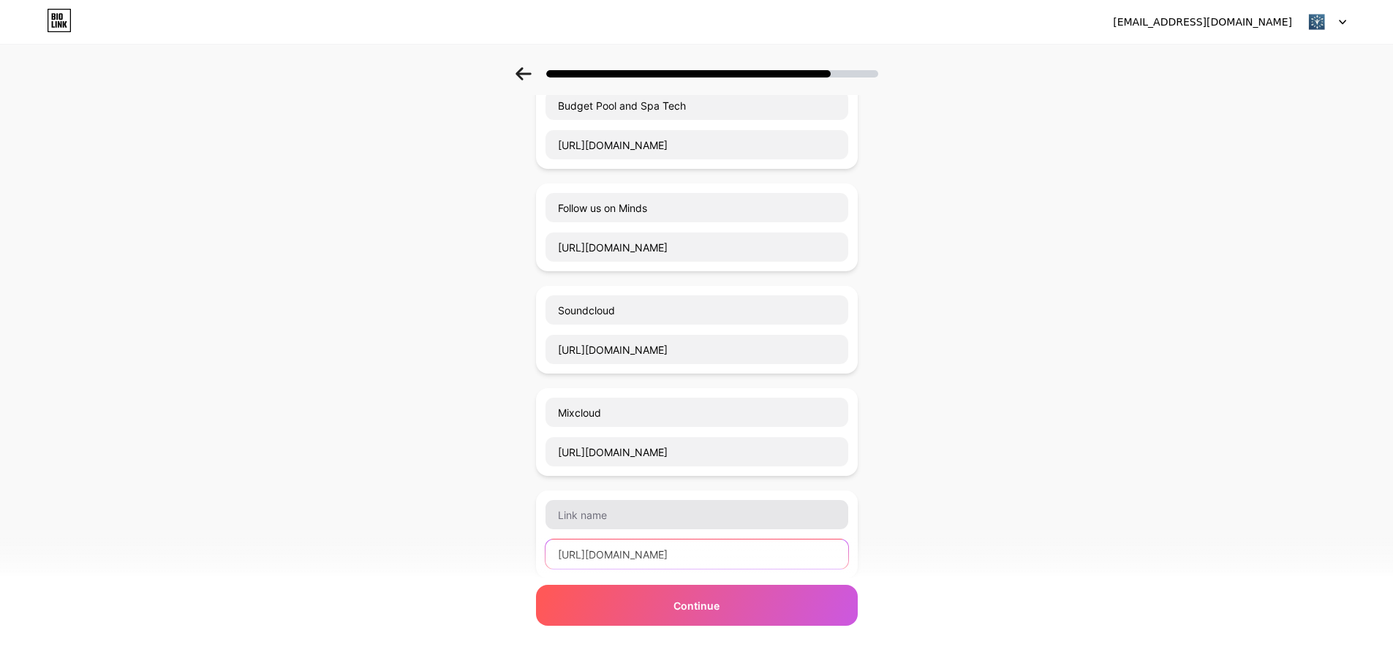
type input "https://budgetpoolandsp.livejournal.com/profile/"
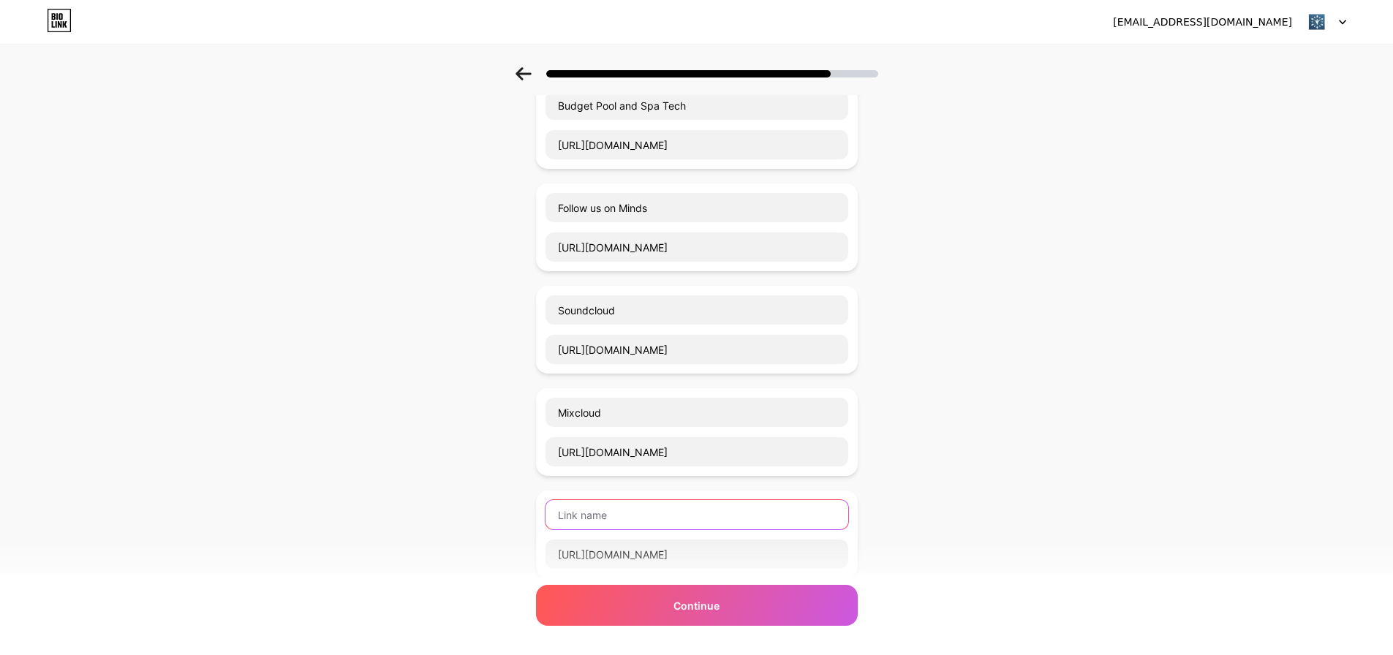
click at [682, 521] on input "text" at bounding box center [696, 514] width 303 height 29
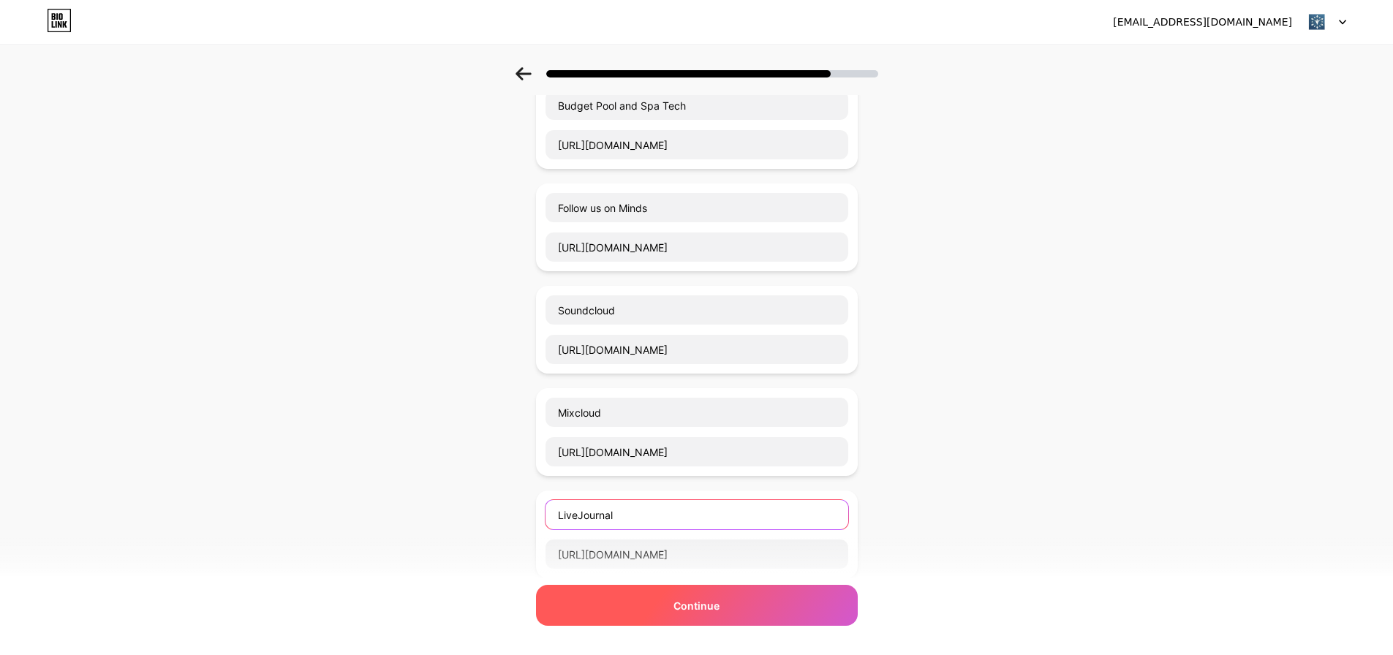
type input "LiveJournal"
click at [646, 611] on div "Continue" at bounding box center [697, 605] width 322 height 41
click at [708, 608] on span "Continue" at bounding box center [696, 605] width 46 height 15
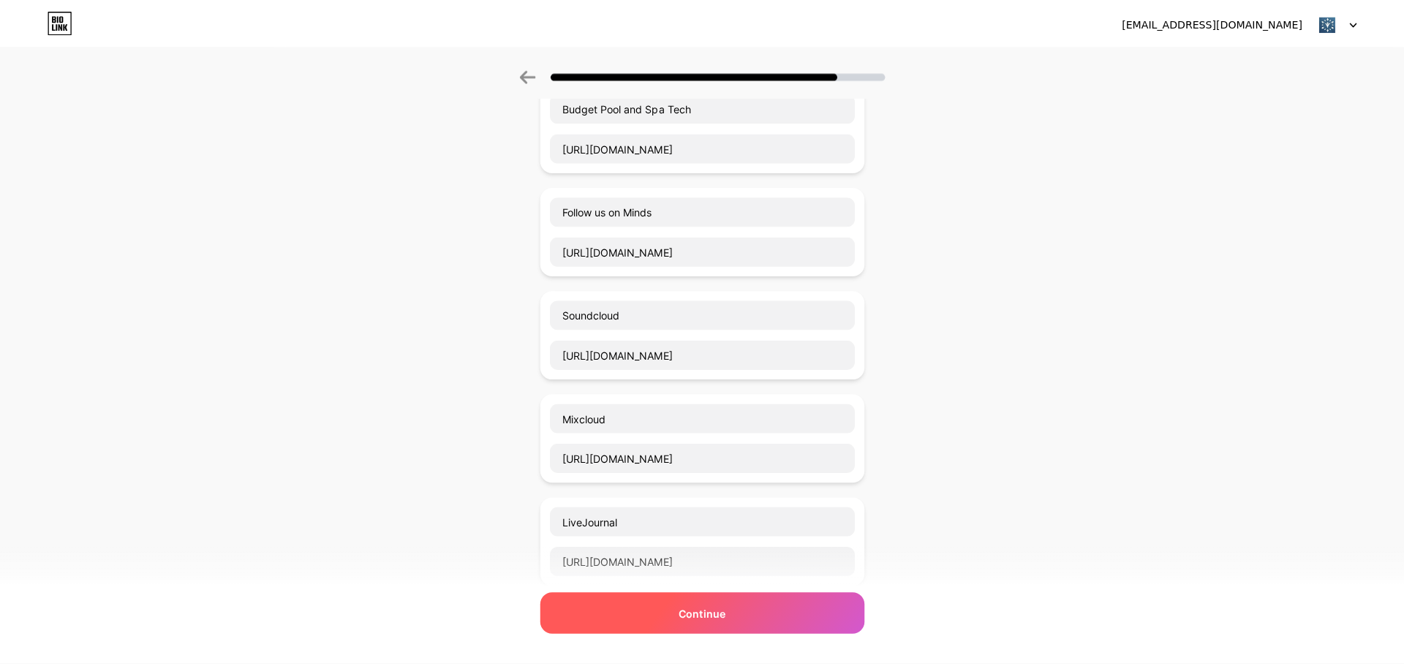
scroll to position [0, 0]
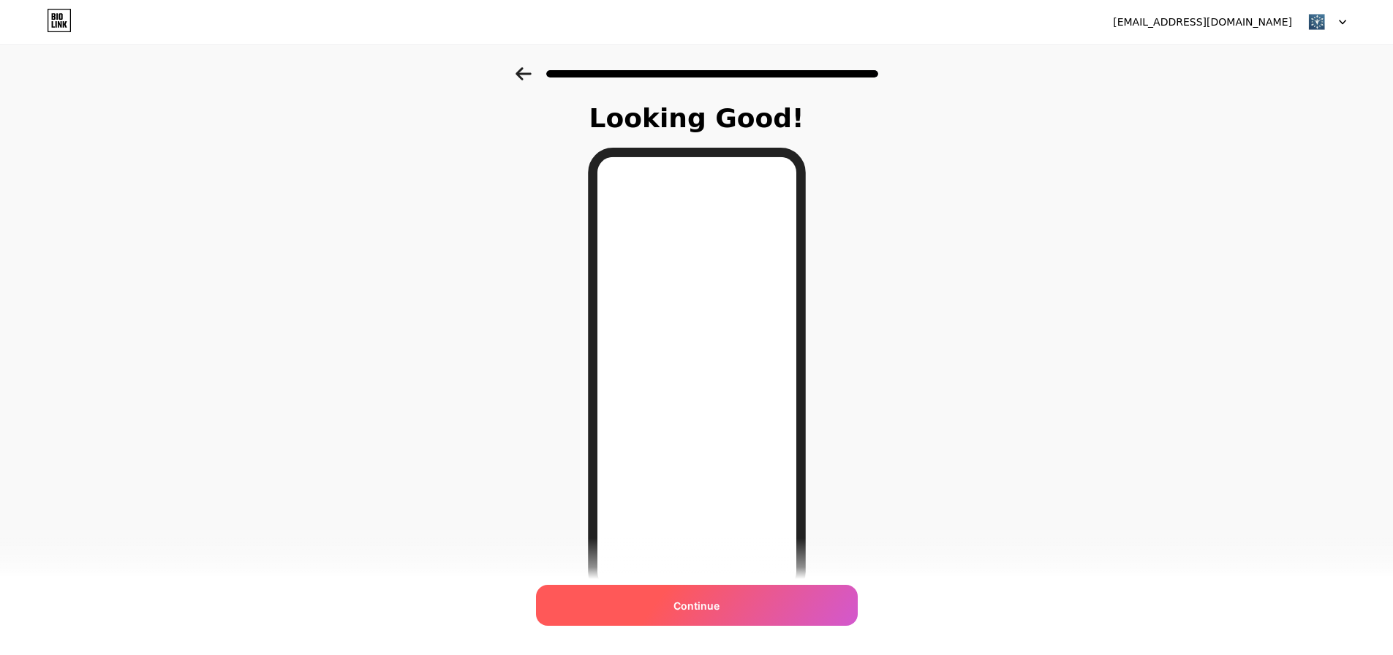
click at [719, 614] on div "Continue" at bounding box center [697, 605] width 322 height 41
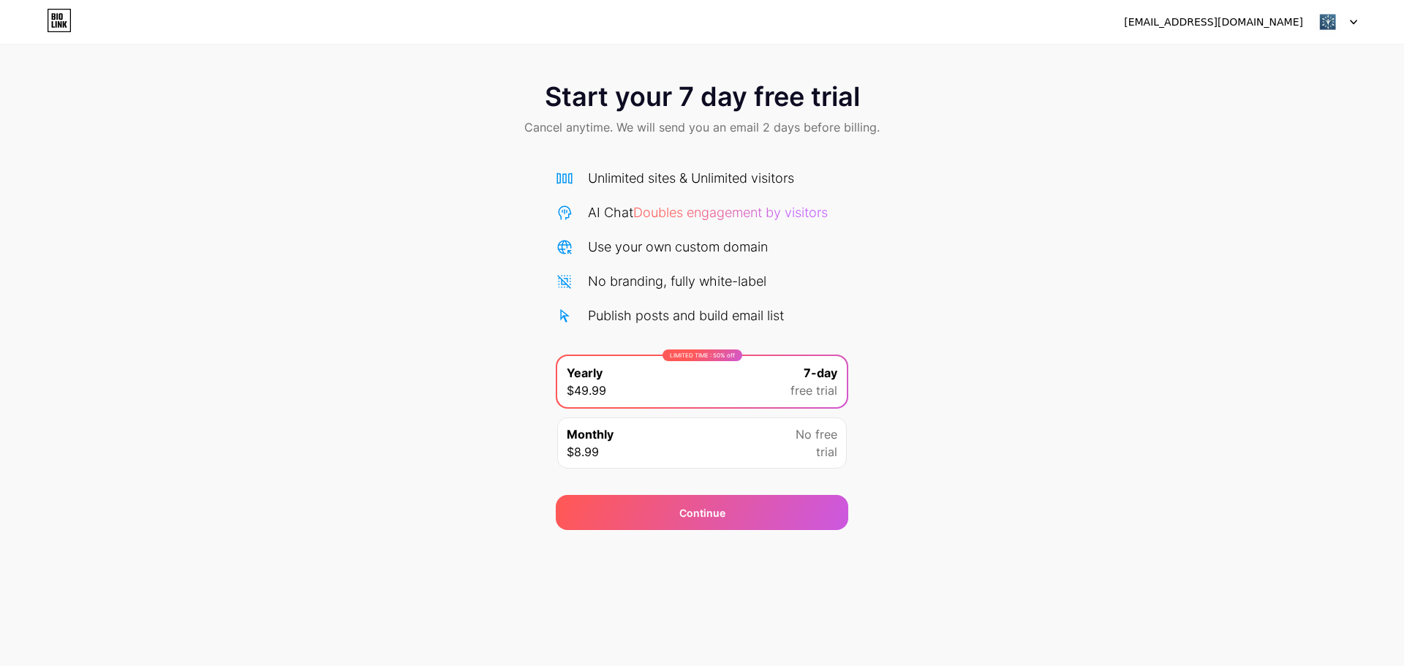
click at [1349, 23] on div at bounding box center [1336, 22] width 42 height 26
click at [1233, 20] on div "[EMAIL_ADDRESS][DOMAIN_NAME]" at bounding box center [1213, 22] width 179 height 15
click at [1326, 19] on img at bounding box center [1328, 22] width 28 height 28
click at [1323, 21] on img at bounding box center [1328, 22] width 28 height 28
click at [46, 19] on div "budgetpoolandspatech@gmail.com Logout" at bounding box center [702, 22] width 1404 height 26
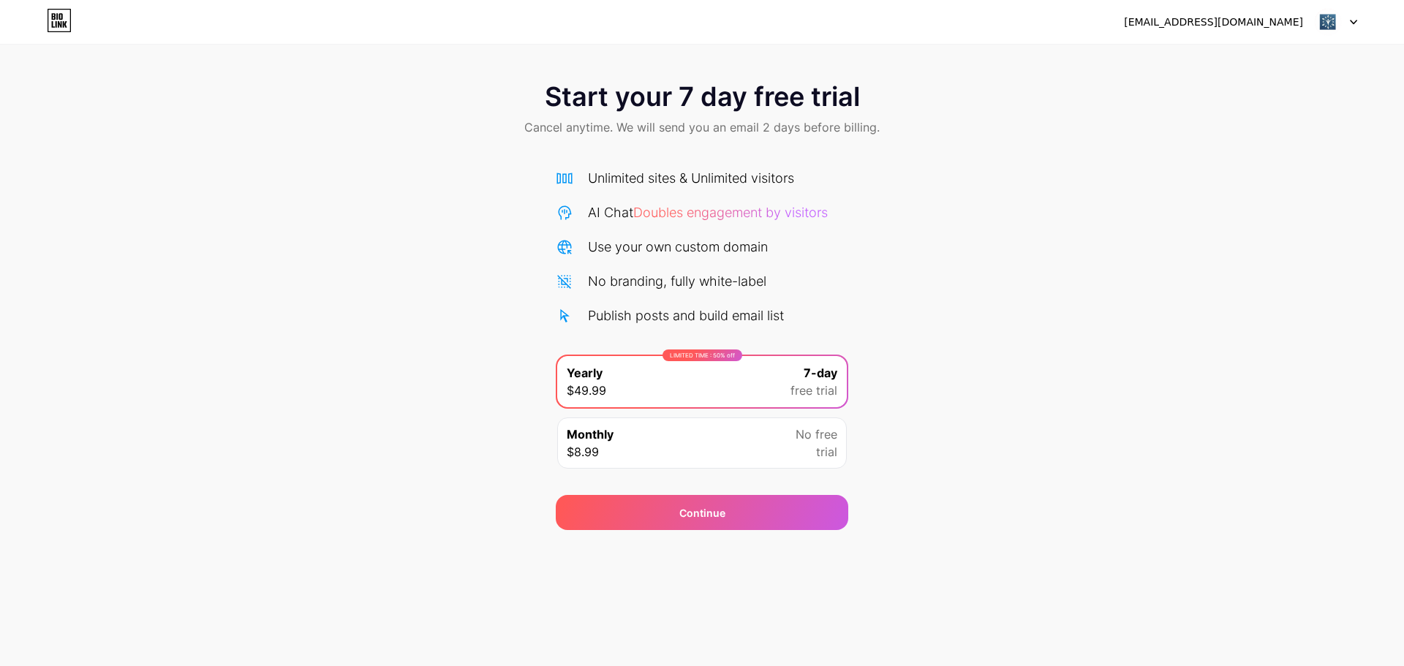
click at [56, 24] on icon at bounding box center [56, 24] width 1 height 7
click at [891, 94] on div "Start your 7 day free trial Cancel anytime. We will send you an email 2 days be…" at bounding box center [702, 110] width 1404 height 86
click at [677, 506] on div "Continue" at bounding box center [702, 512] width 292 height 35
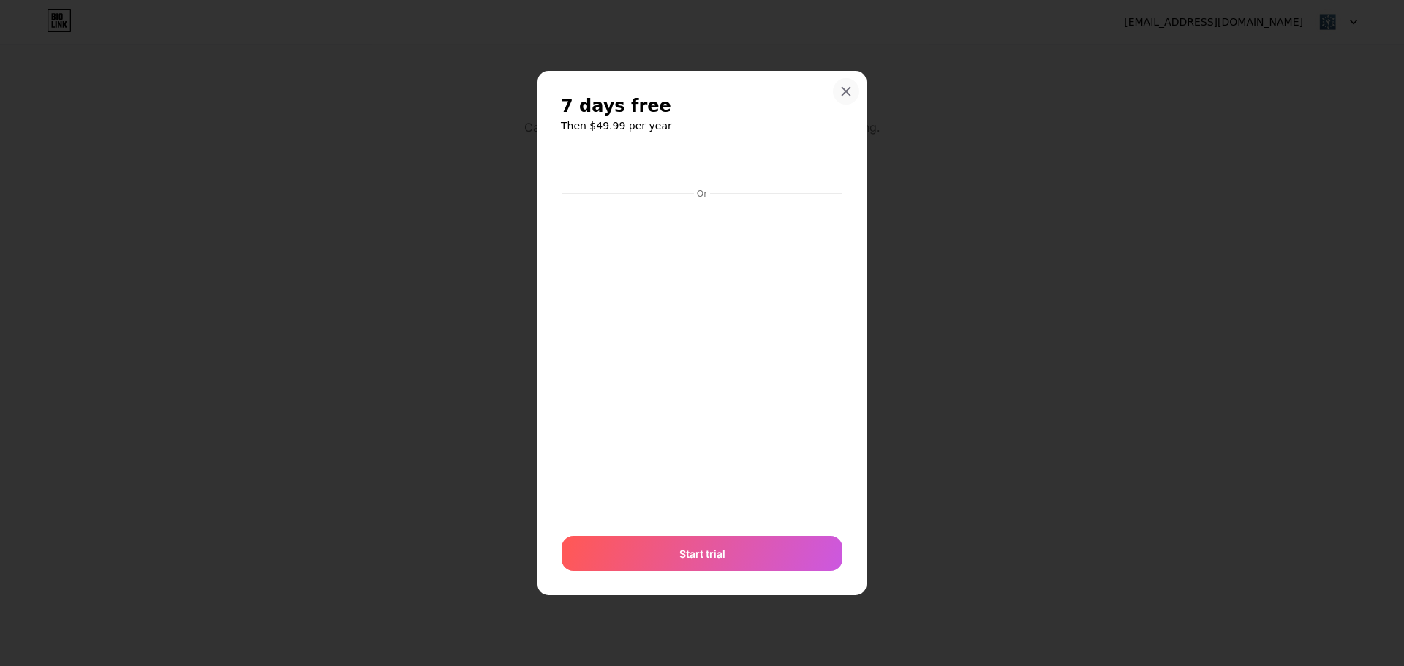
click at [848, 94] on icon at bounding box center [846, 92] width 12 height 12
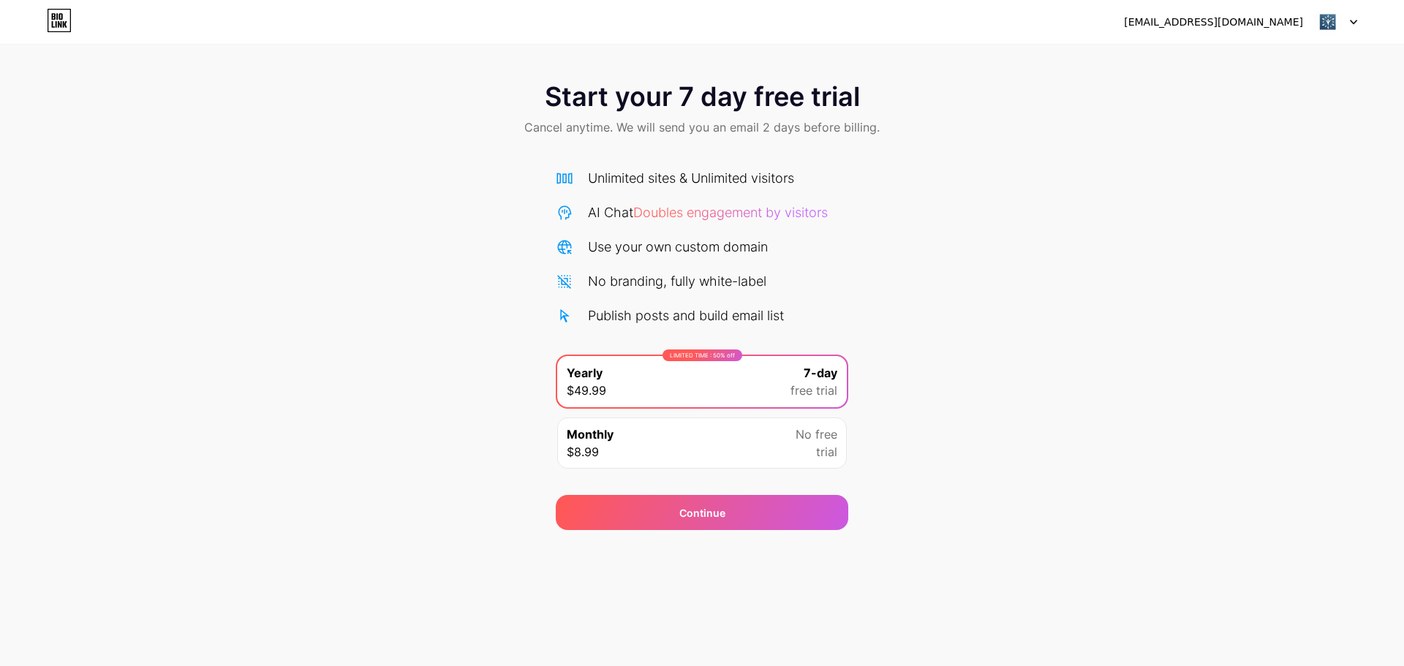
click at [848, 86] on span "Start your 7 day free trial" at bounding box center [702, 96] width 315 height 29
click at [1196, 22] on div "[EMAIL_ADDRESS][DOMAIN_NAME]" at bounding box center [1213, 22] width 179 height 15
click at [1331, 19] on img at bounding box center [1328, 22] width 28 height 28
click at [1204, 23] on div "[EMAIL_ADDRESS][DOMAIN_NAME]" at bounding box center [1213, 22] width 179 height 15
click at [1237, 21] on div "[EMAIL_ADDRESS][DOMAIN_NAME]" at bounding box center [1213, 22] width 179 height 15
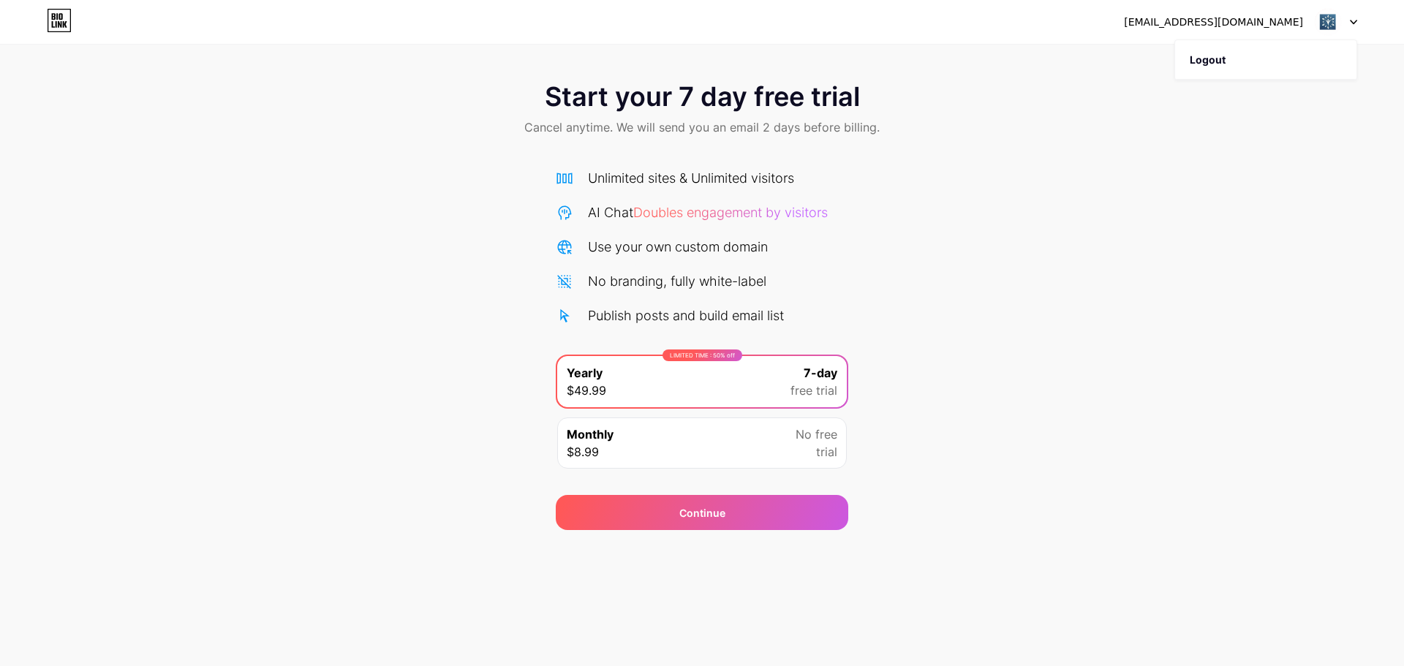
click at [1327, 18] on img at bounding box center [1328, 22] width 28 height 28
click at [1187, 21] on div "[EMAIL_ADDRESS][DOMAIN_NAME]" at bounding box center [1213, 22] width 179 height 15
click at [1323, 28] on img at bounding box center [1328, 22] width 28 height 28
click at [1237, 15] on div "[EMAIL_ADDRESS][DOMAIN_NAME]" at bounding box center [1213, 22] width 179 height 15
click at [1233, 23] on div "[EMAIL_ADDRESS][DOMAIN_NAME]" at bounding box center [1213, 22] width 179 height 15
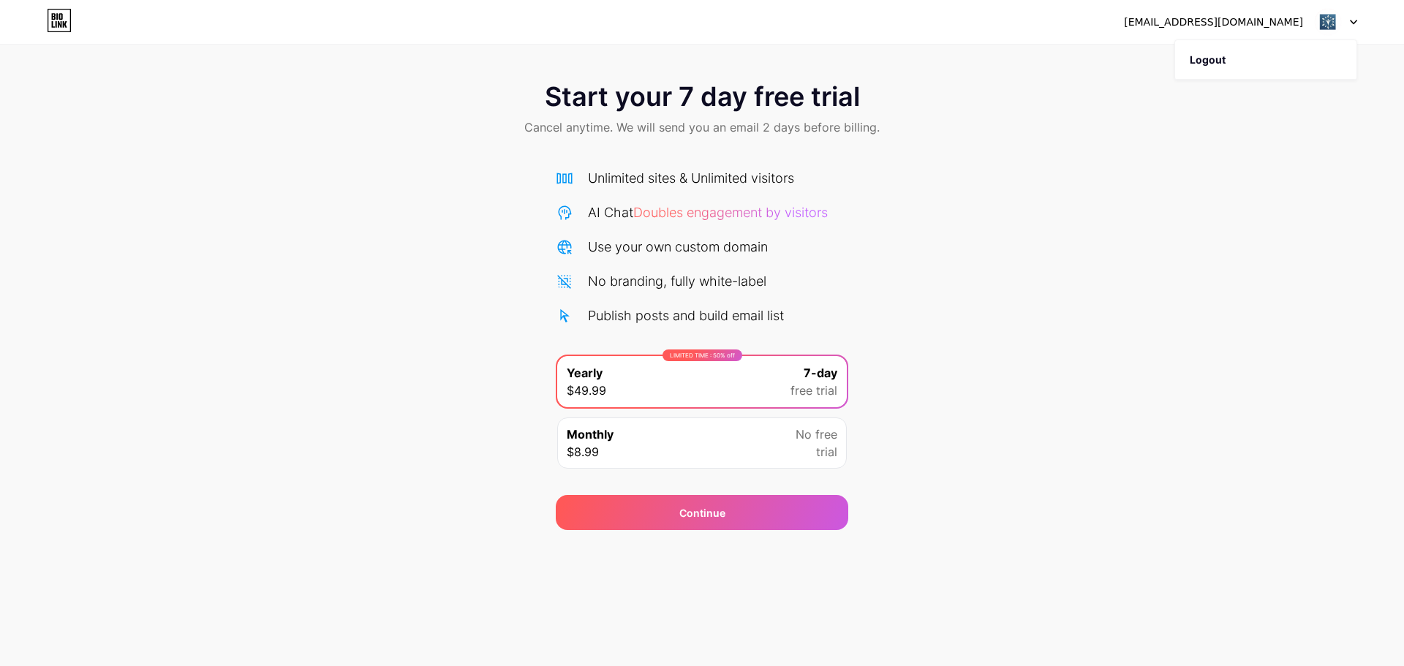
click at [1334, 12] on img at bounding box center [1328, 22] width 28 height 28
click at [1321, 14] on img at bounding box center [1328, 22] width 28 height 28
click at [1325, 18] on img at bounding box center [1328, 22] width 28 height 28
